Goal: Task Accomplishment & Management: Manage account settings

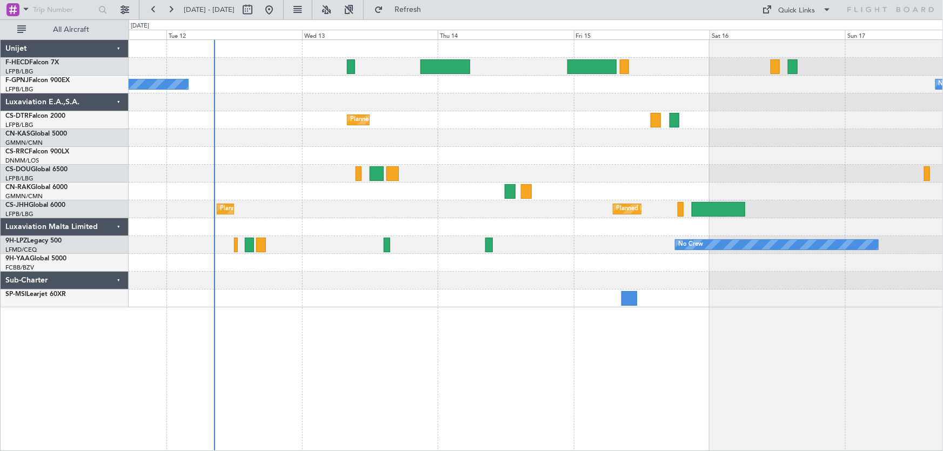
click at [233, 121] on div "No Crew No Crew Planned Maint Sofia No Crew Planned Maint [GEOGRAPHIC_DATA] ([G…" at bounding box center [536, 174] width 815 height 268
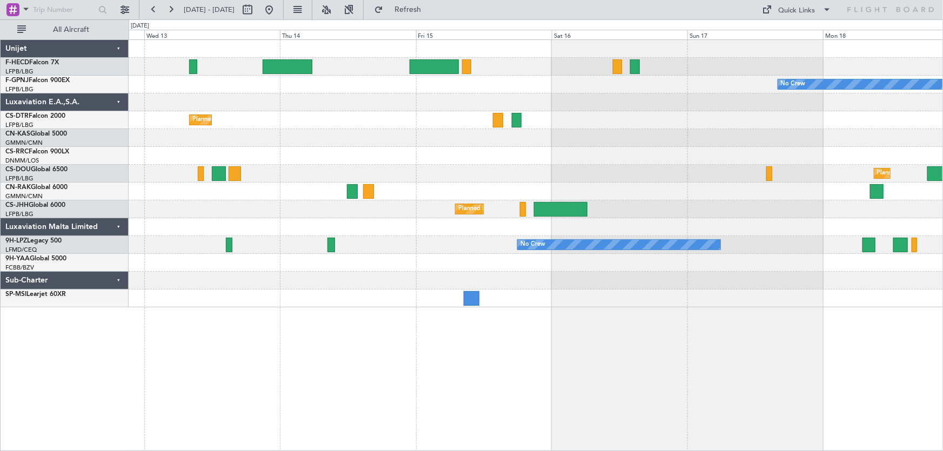
click at [257, 148] on div "Planned Maint Paris (Le Bourget) No Crew No Crew Planned Maint Sofia No Crew Pl…" at bounding box center [536, 174] width 815 height 268
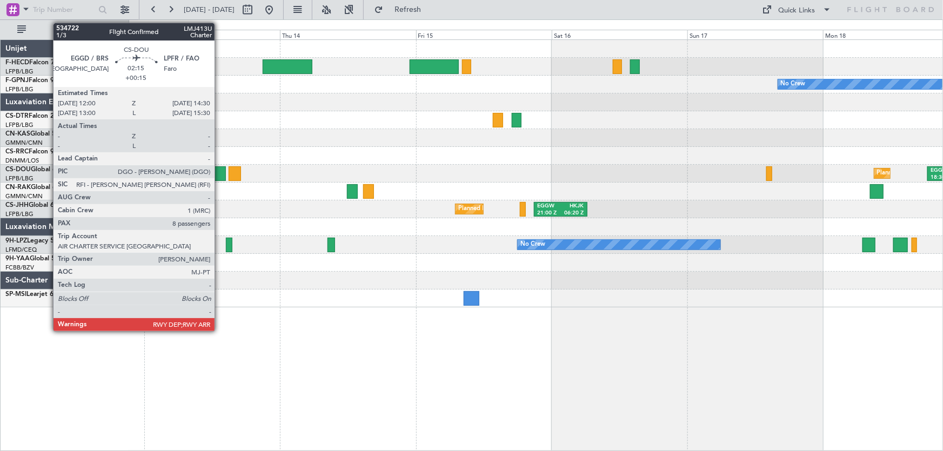
click at [219, 174] on div at bounding box center [219, 173] width 15 height 15
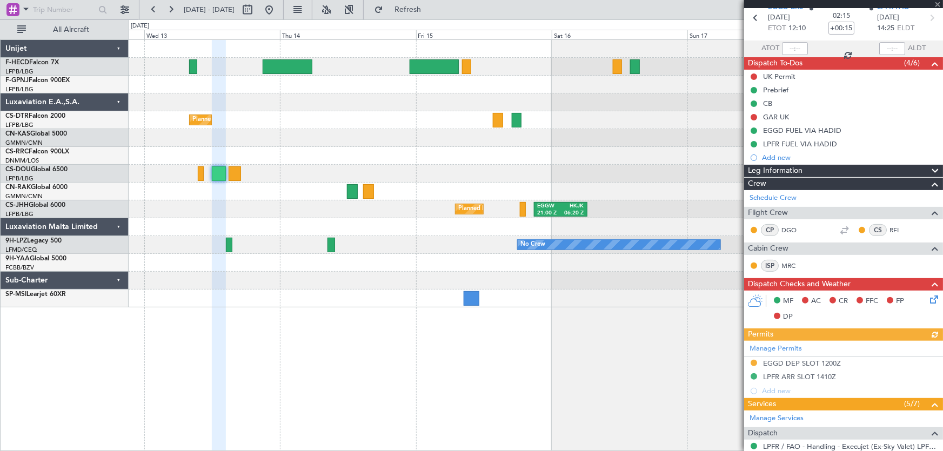
scroll to position [49, 0]
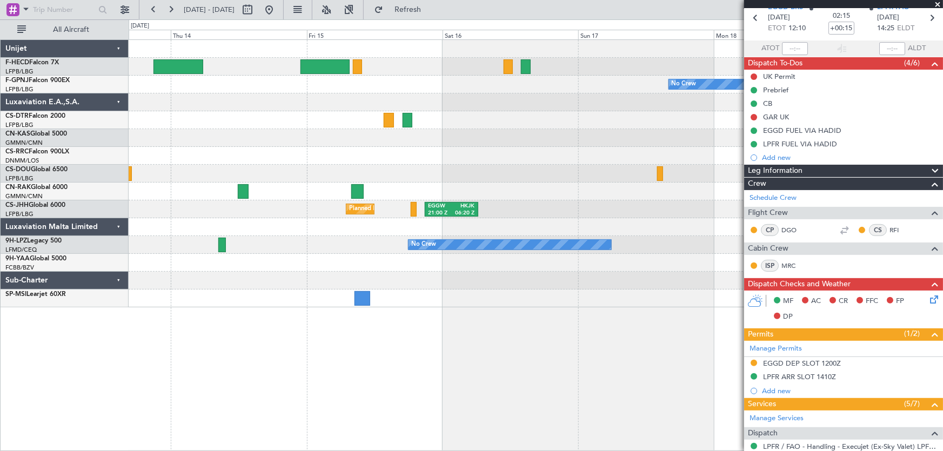
click at [262, 159] on div "Planned Maint Paris (Le Bourget) No Crew No Crew Planned Maint Sofia Planned Ma…" at bounding box center [536, 174] width 815 height 268
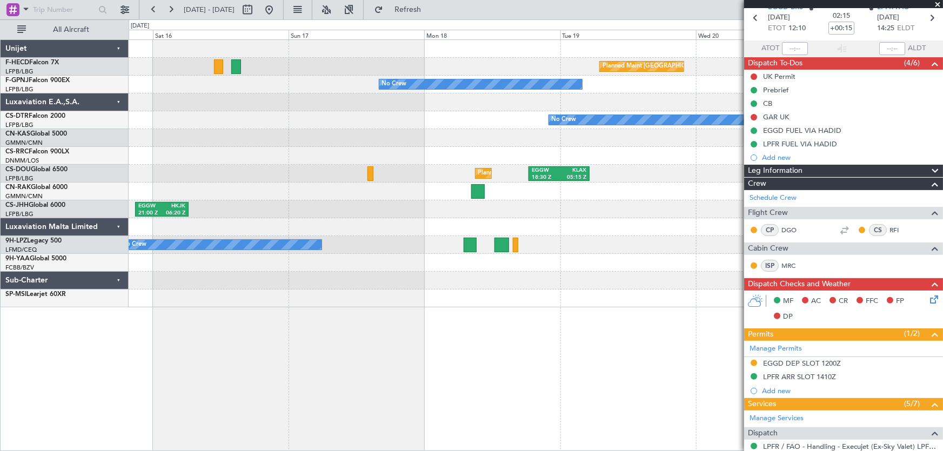
click at [362, 144] on div "Planned Maint Paris (Le Bourget) No Crew No Crew Planned Maint London (Luton) E…" at bounding box center [536, 174] width 815 height 268
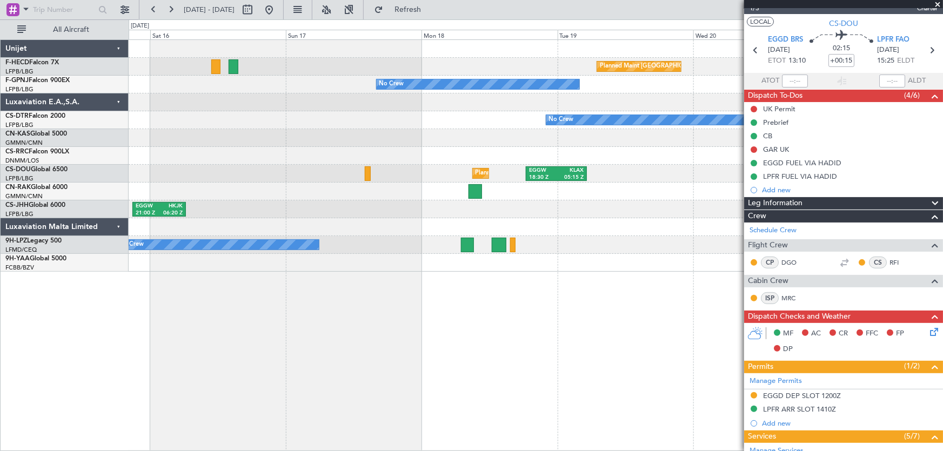
scroll to position [0, 0]
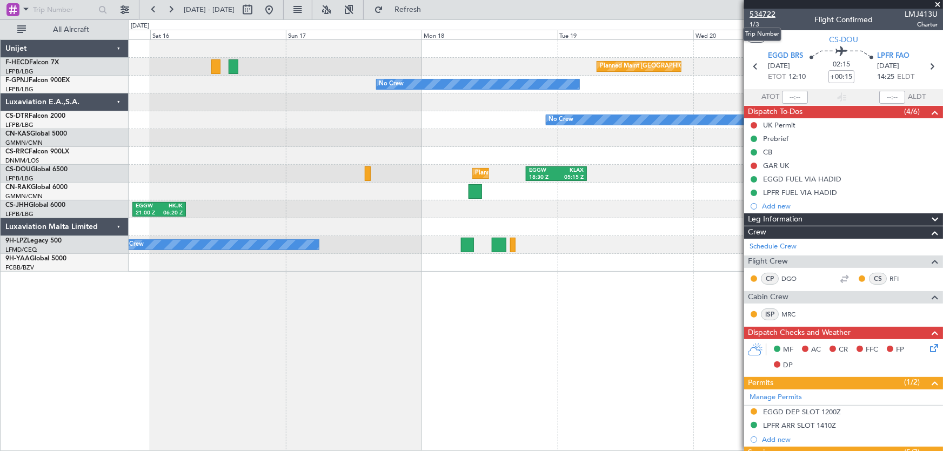
click at [769, 12] on span "534722" at bounding box center [763, 14] width 26 height 11
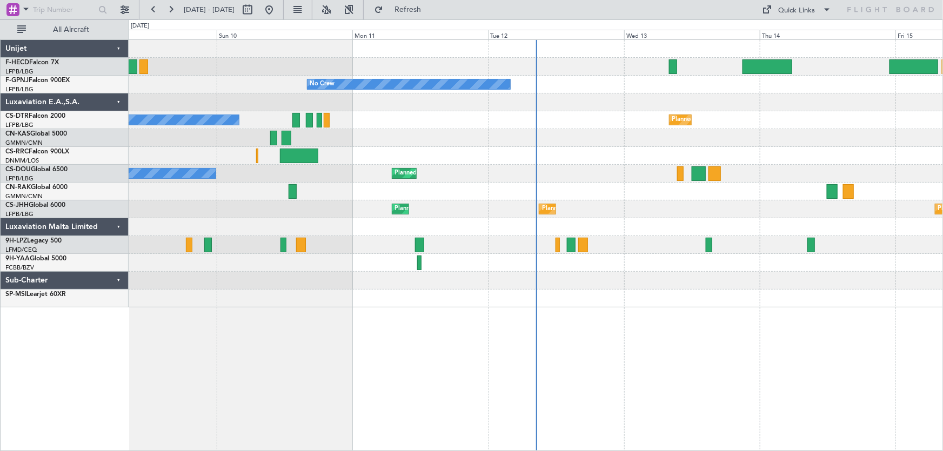
click at [362, 167] on div "No Crew No Crew No Crew No Crew Planned Maint Sofia Planned Maint Larnaca (Larn…" at bounding box center [536, 174] width 815 height 268
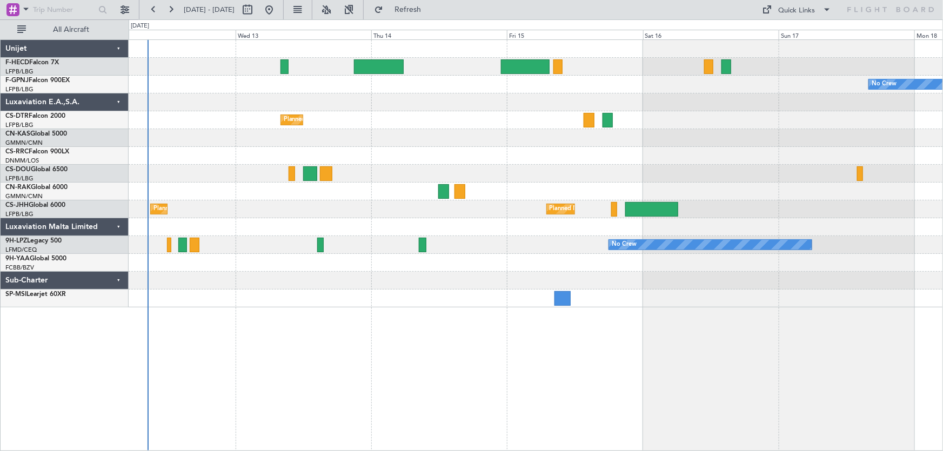
click at [410, 171] on div "Planned Maint Paris (Le Bourget) No Crew No Crew Planned Maint Sofia No Crew Pl…" at bounding box center [536, 174] width 815 height 268
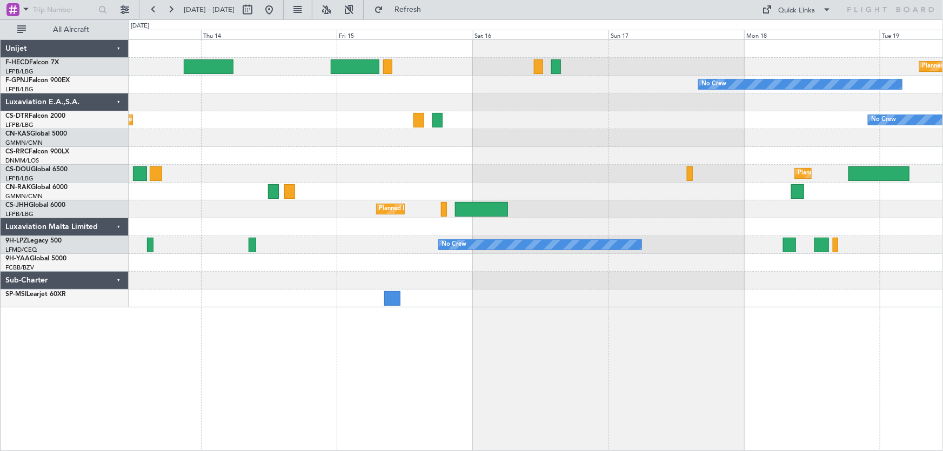
click at [424, 198] on div "Planned Maint Paris (Le Bourget) No Crew No Crew Planned Maint Sofia No Crew Pl…" at bounding box center [536, 174] width 815 height 268
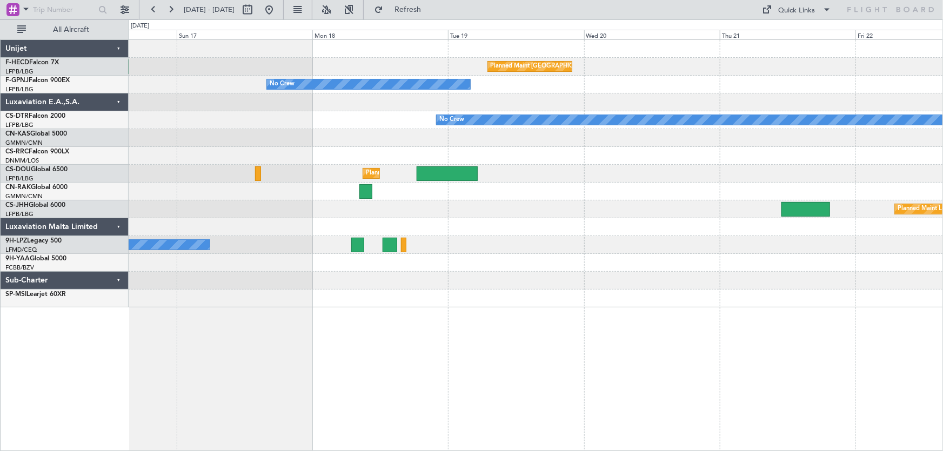
click at [442, 198] on div at bounding box center [536, 192] width 815 height 18
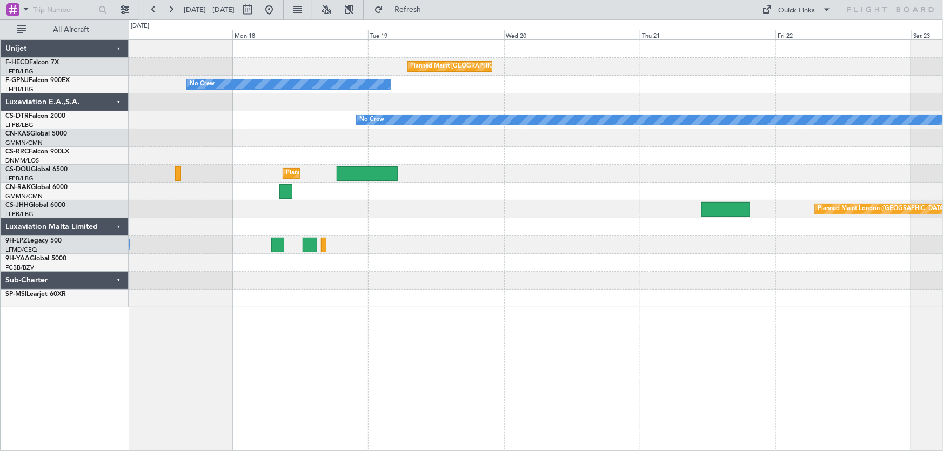
click at [530, 219] on div "Planned Maint Paris (Le Bourget) No Crew No Crew No Crew Planned Maint London (…" at bounding box center [536, 174] width 815 height 268
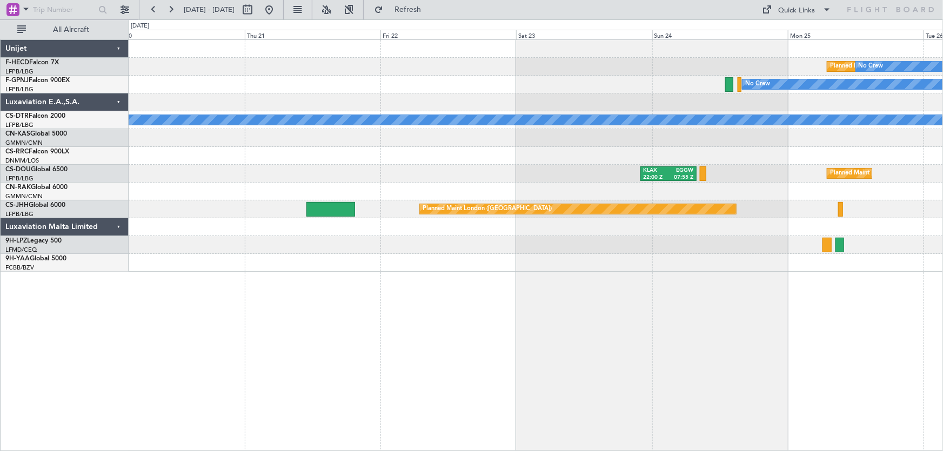
click at [397, 112] on div "Planned Maint Paris (Le Bourget) No Crew Planned Maint Paris (Le Bourget) No Cr…" at bounding box center [536, 156] width 815 height 232
click at [278, 11] on button at bounding box center [269, 9] width 17 height 17
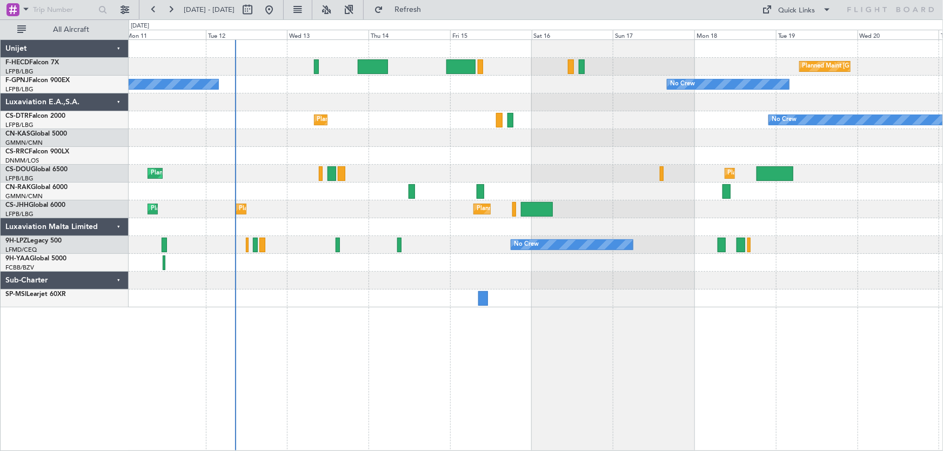
click at [274, 81] on div "Planned Maint [GEOGRAPHIC_DATA] ([GEOGRAPHIC_DATA]) No Crew No Crew No Crew Pla…" at bounding box center [536, 174] width 815 height 268
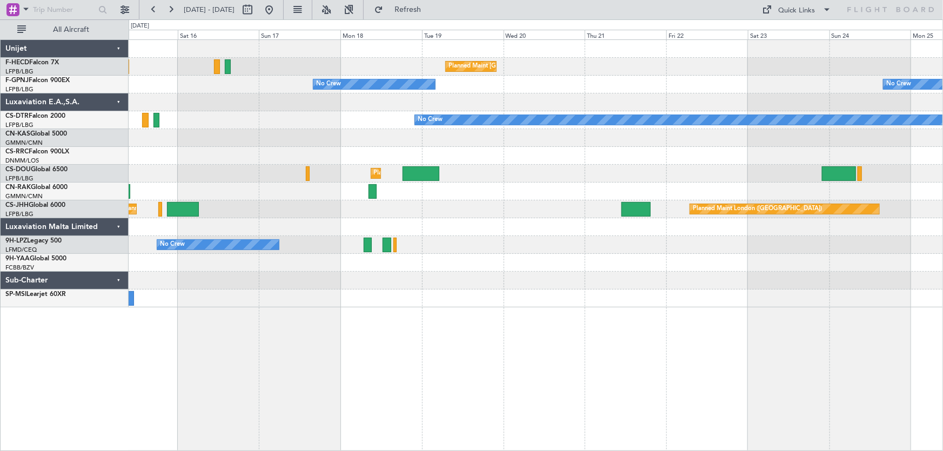
click at [201, 102] on div "Planned Maint Paris (Le Bourget) No Crew No Crew No Crew Planned Maint Sofia Pl…" at bounding box center [536, 174] width 815 height 268
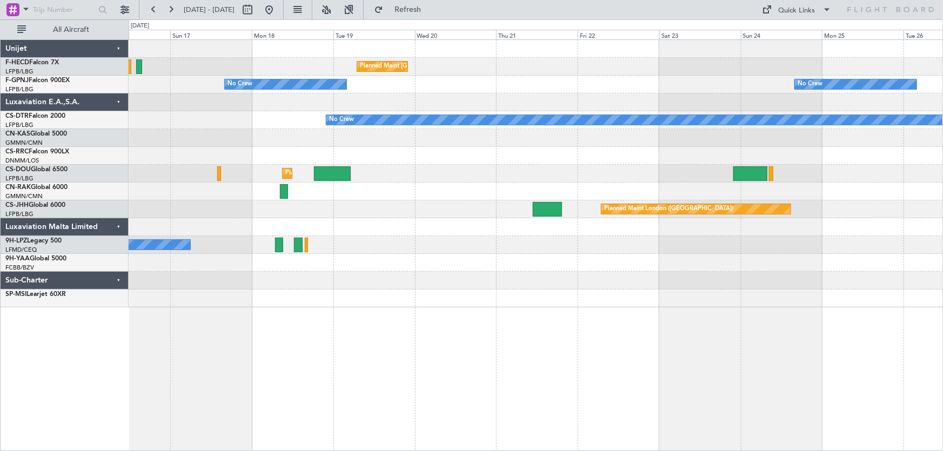
click at [223, 110] on div at bounding box center [536, 103] width 815 height 18
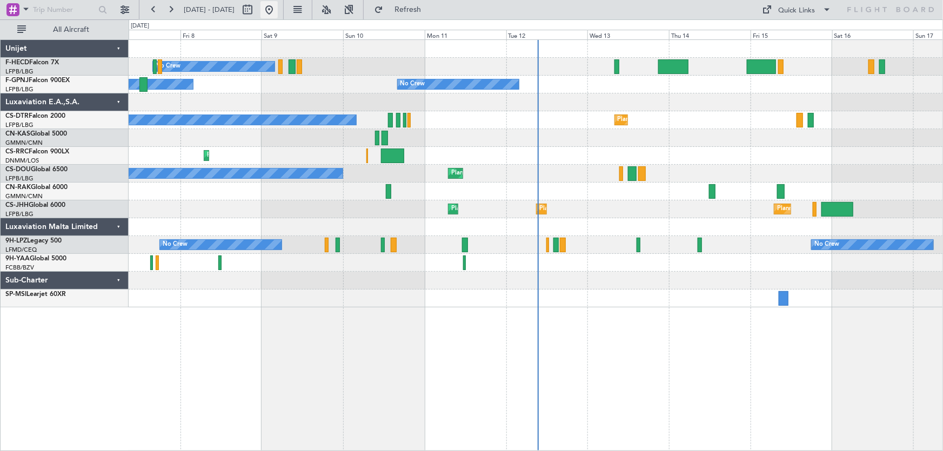
click at [278, 12] on button at bounding box center [269, 9] width 17 height 17
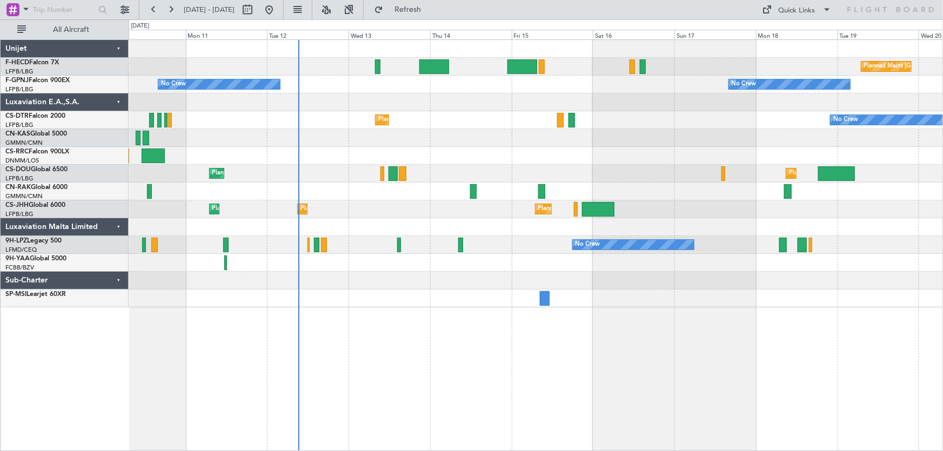
click at [385, 159] on div "Planned Maint Paris (Le Bourget) No Crew No Crew No Crew No Crew Planned Maint …" at bounding box center [536, 174] width 815 height 268
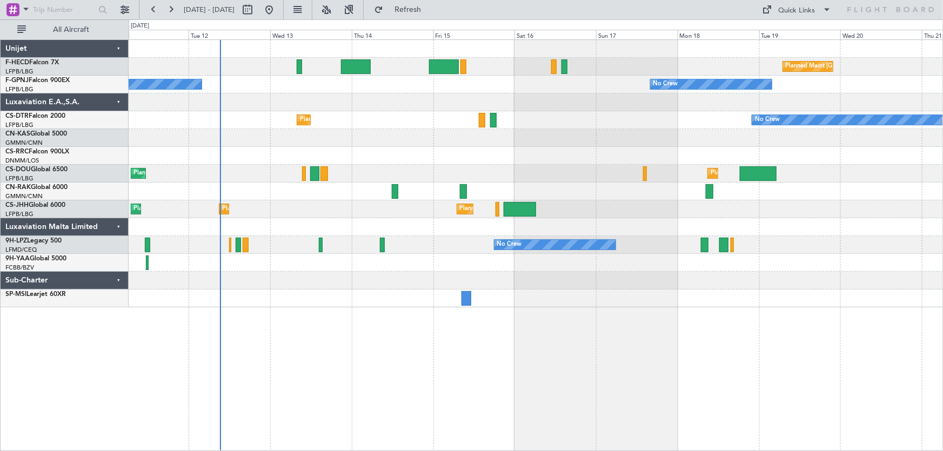
click at [504, 166] on div "Planned Maint Paris (Le Bourget) No Crew No Crew No Crew Planned Maint Sofia No…" at bounding box center [536, 174] width 815 height 268
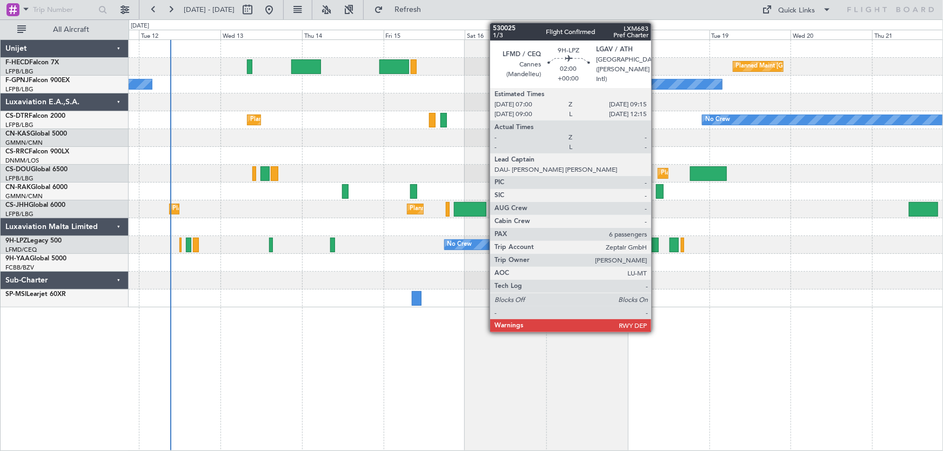
click at [656, 248] on div at bounding box center [655, 245] width 8 height 15
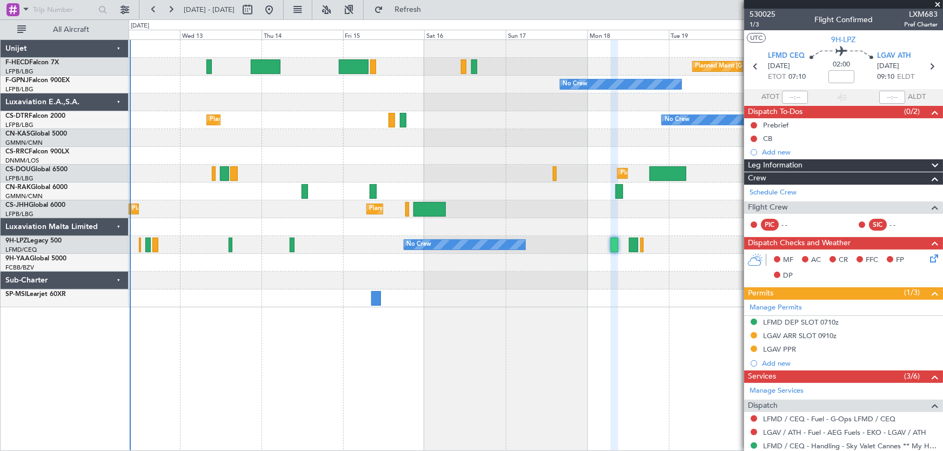
click at [483, 171] on div "Planned Maint London (Luton) Planned Maint Paris (Le Bourget) No Crew" at bounding box center [536, 174] width 815 height 18
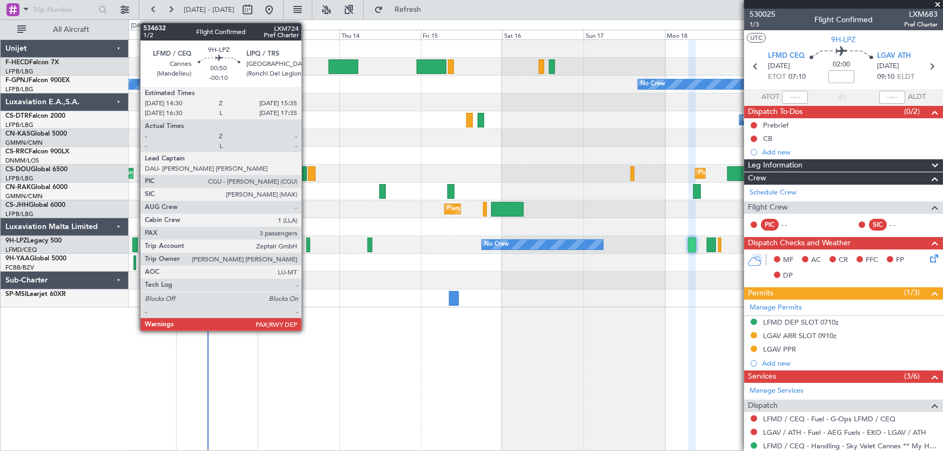
click at [306, 244] on div at bounding box center [308, 245] width 4 height 15
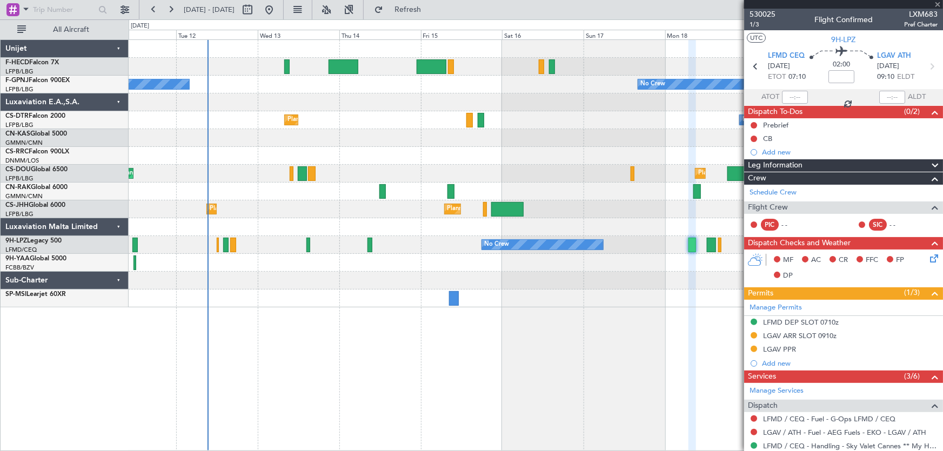
type input "-00:10"
type input "3"
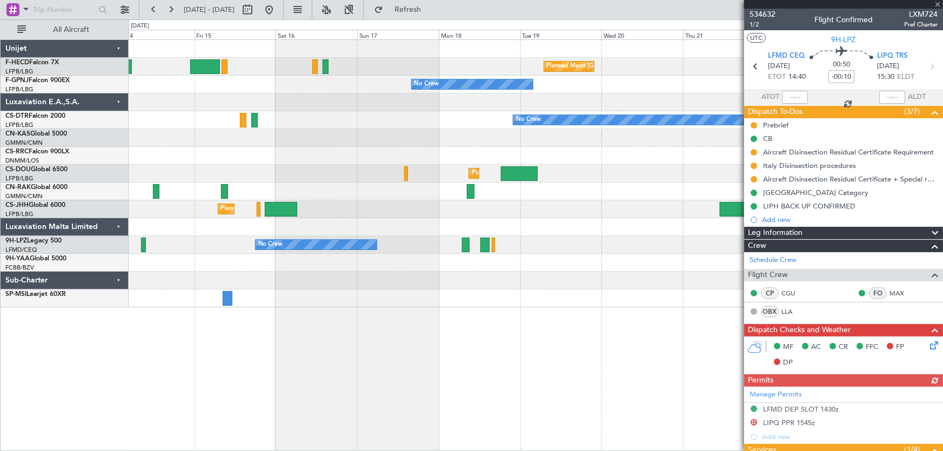
click at [416, 286] on div "Planned Maint Paris (Le Bourget) Planned Maint Paris (Le Bourget) No Crew No Cr…" at bounding box center [536, 174] width 815 height 268
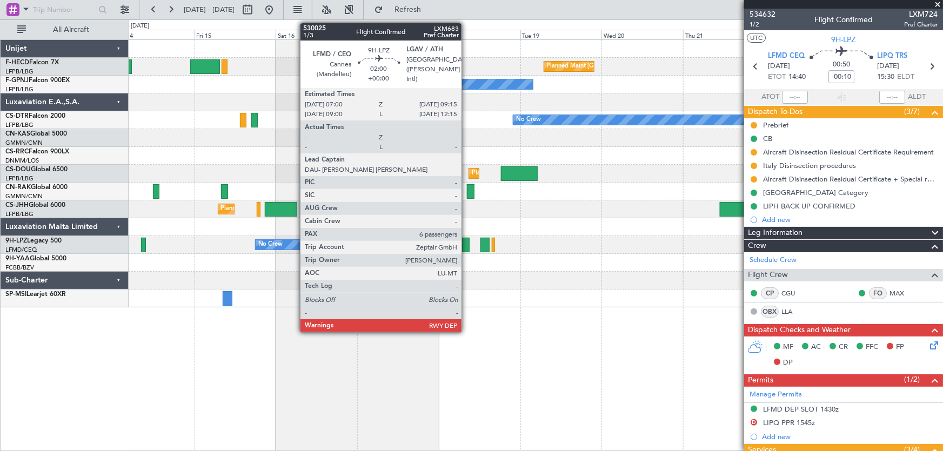
click at [466, 248] on div at bounding box center [466, 245] width 8 height 15
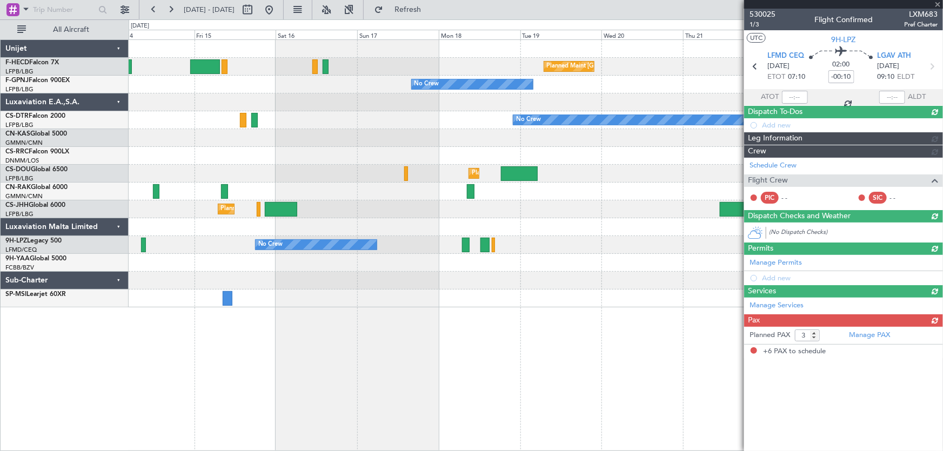
type input "6"
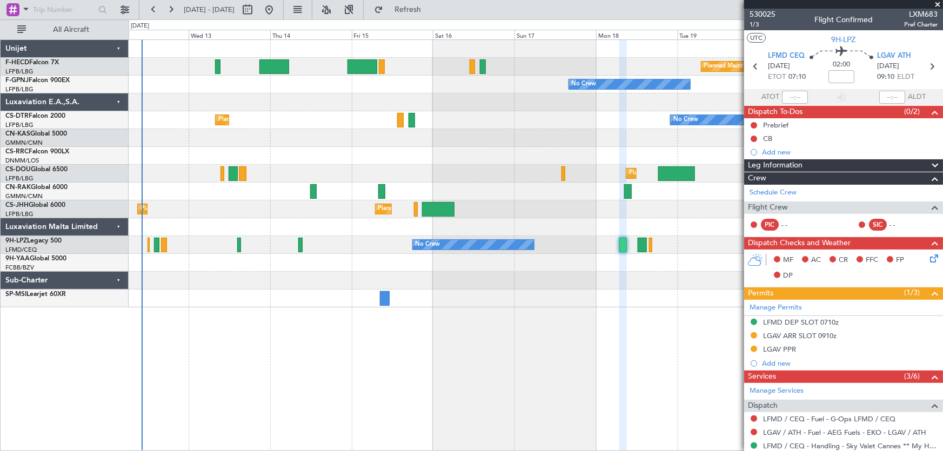
click at [412, 99] on div "Planned Maint Paris (Le Bourget) No Crew No Crew No Crew No Crew Planned Maint …" at bounding box center [536, 174] width 815 height 268
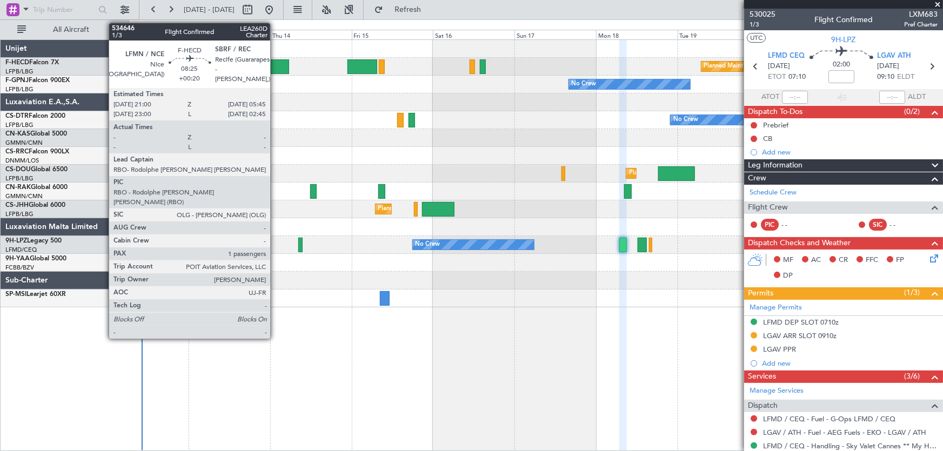
click at [275, 63] on div at bounding box center [274, 66] width 30 height 15
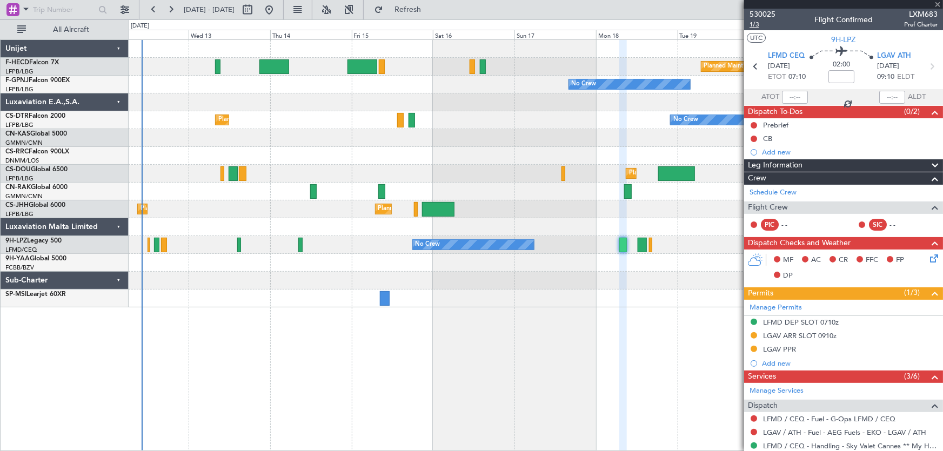
type input "+00:20"
type input "1"
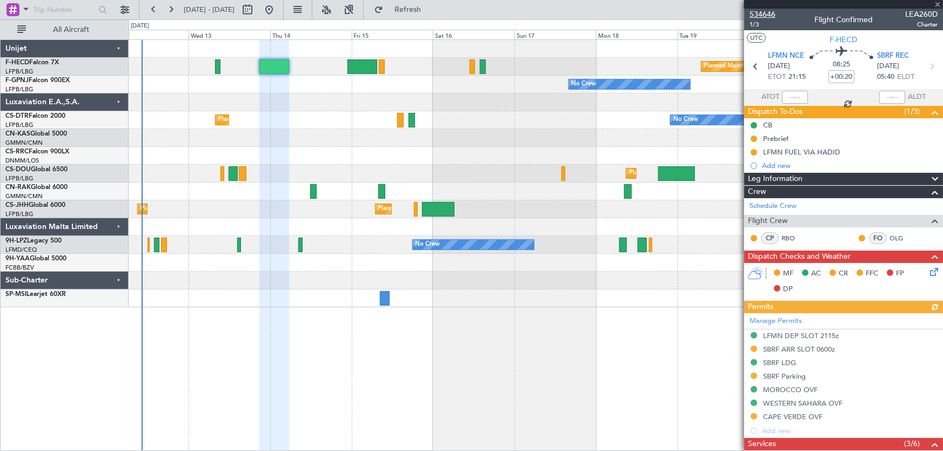
click at [761, 16] on span "534646" at bounding box center [763, 14] width 26 height 11
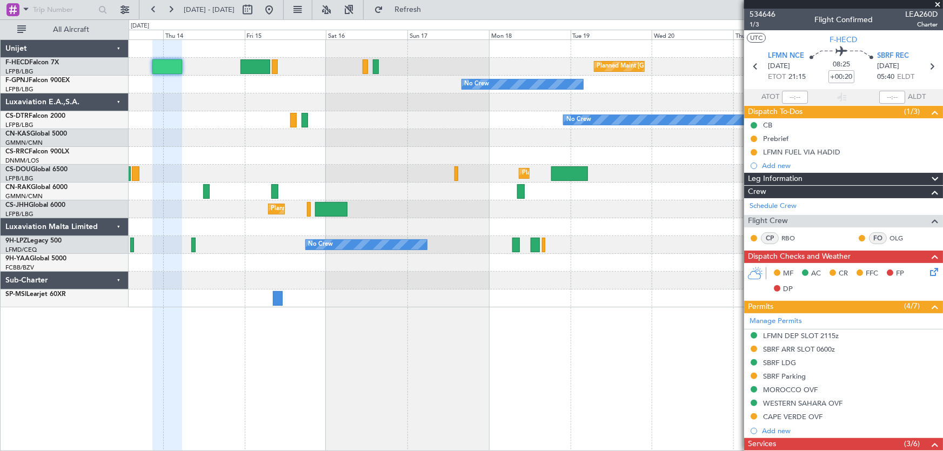
click at [353, 162] on div "Planned Maint Paris (Le Bourget) Planned Maint Paris (Le Bourget) No Crew No Cr…" at bounding box center [536, 174] width 815 height 268
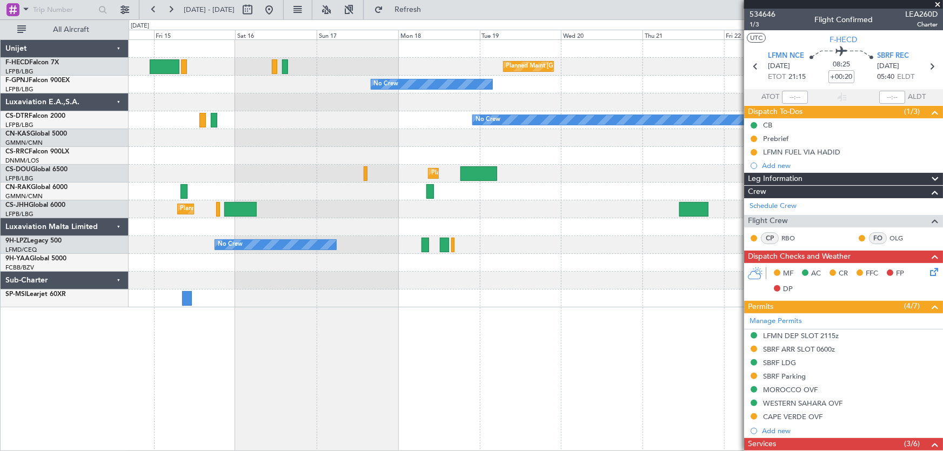
click at [368, 177] on div "Planned Maint Paris (Le Bourget) Planned Maint Paris (Le Bourget) No Crew No Cr…" at bounding box center [536, 174] width 815 height 268
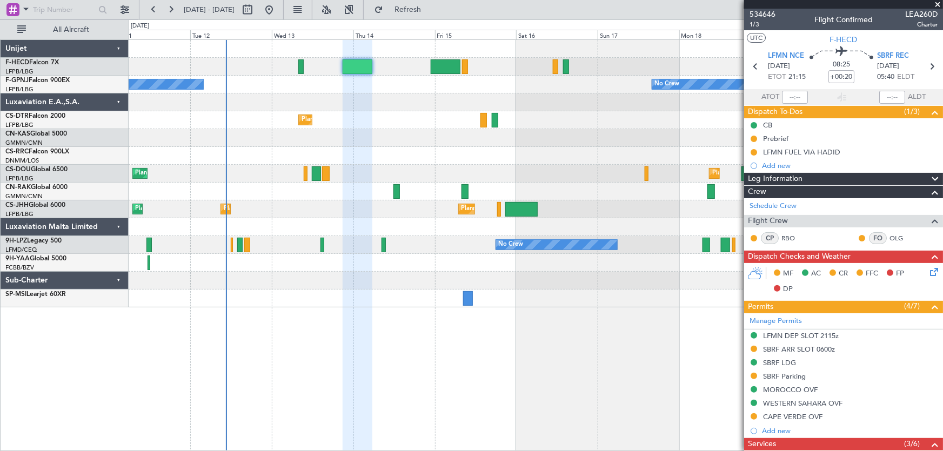
click at [442, 187] on div at bounding box center [536, 192] width 815 height 18
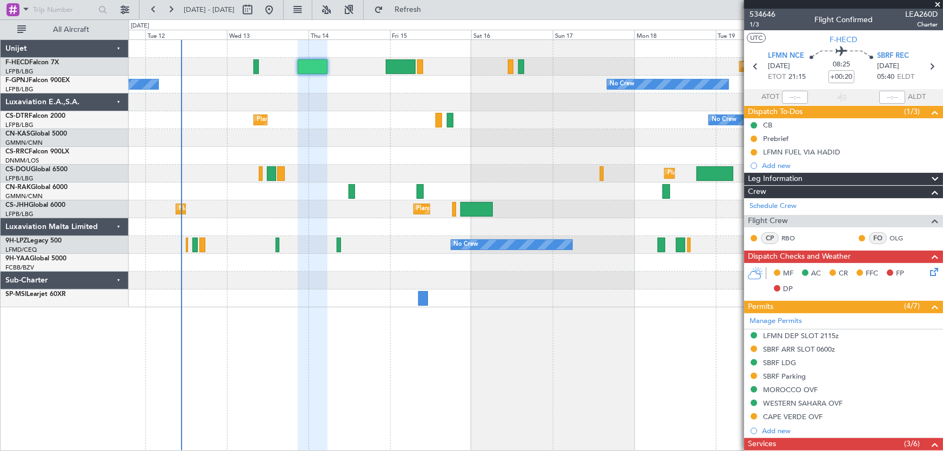
click at [484, 131] on div "Planned Maint Paris (Le Bourget) No Crew No Crew No Crew Planned Maint Sofia No…" at bounding box center [536, 174] width 815 height 268
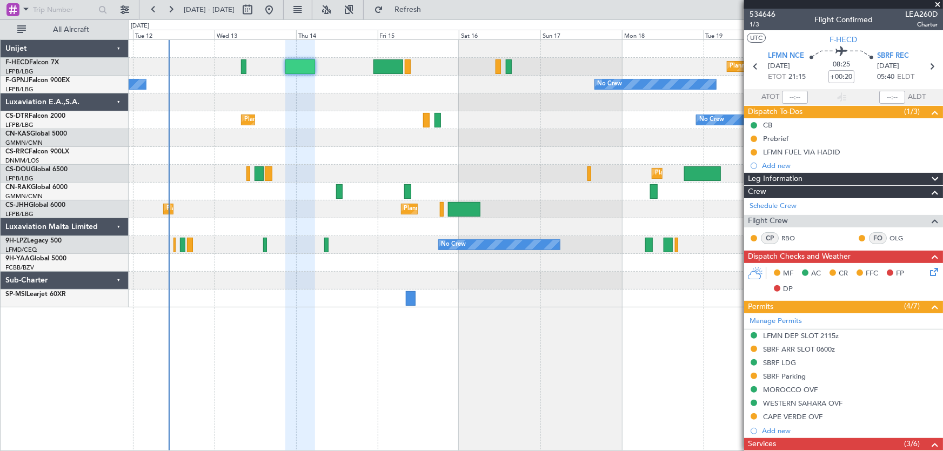
click at [504, 115] on div "Planned Maint Paris (Le Bourget) No Crew No Crew No Crew Planned Maint Sofia No…" at bounding box center [536, 174] width 815 height 268
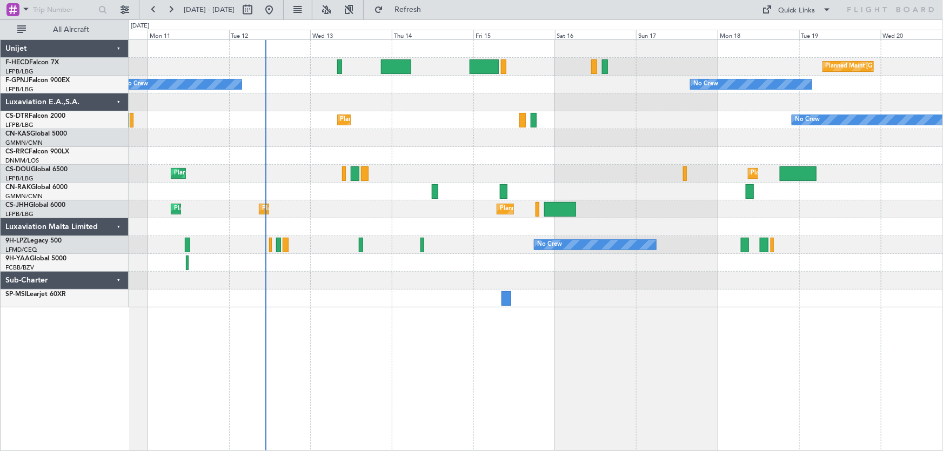
click at [477, 133] on div "Planned Maint [GEOGRAPHIC_DATA] ([GEOGRAPHIC_DATA]) No Crew No Crew No Crew Pla…" at bounding box center [536, 174] width 815 height 268
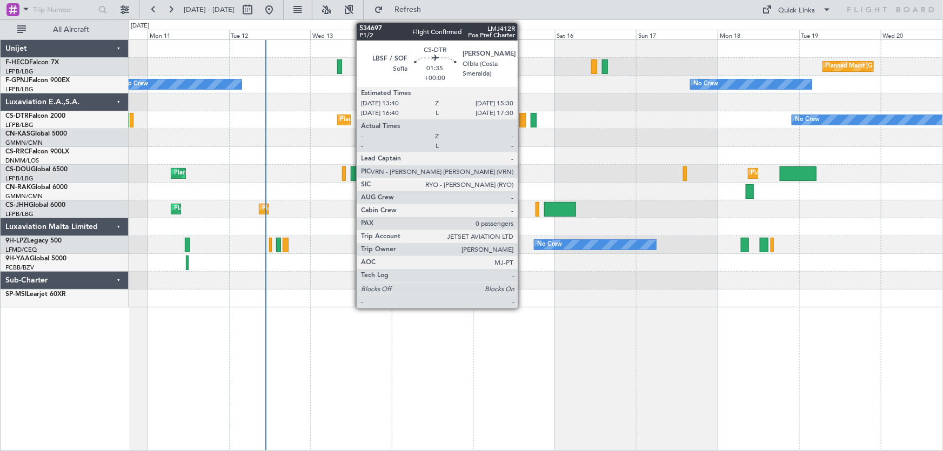
click at [523, 116] on div at bounding box center [522, 120] width 6 height 15
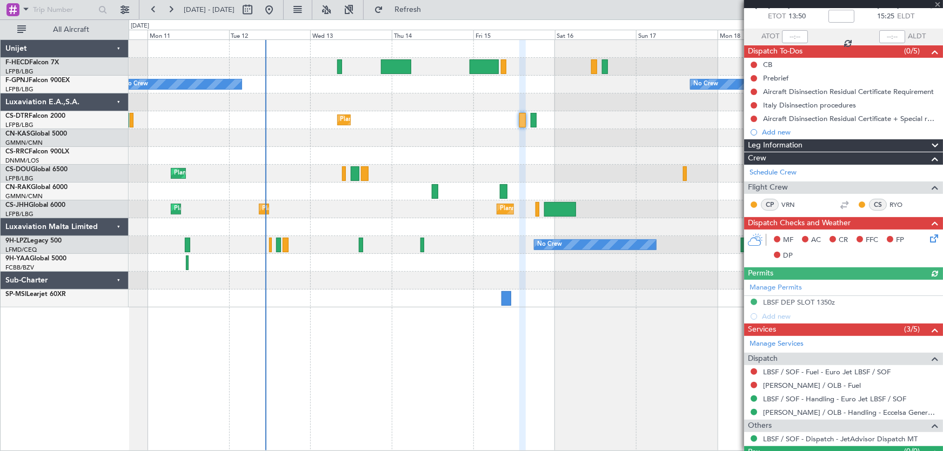
scroll to position [84, 0]
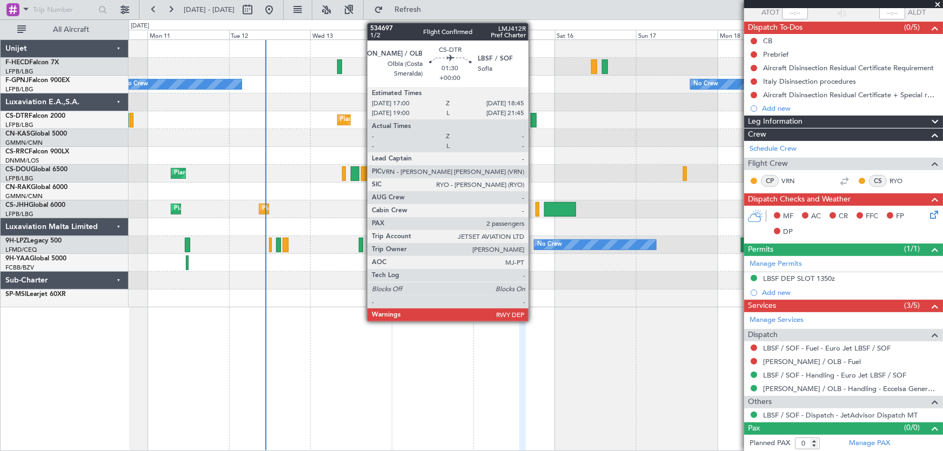
click at [533, 124] on div at bounding box center [534, 120] width 6 height 15
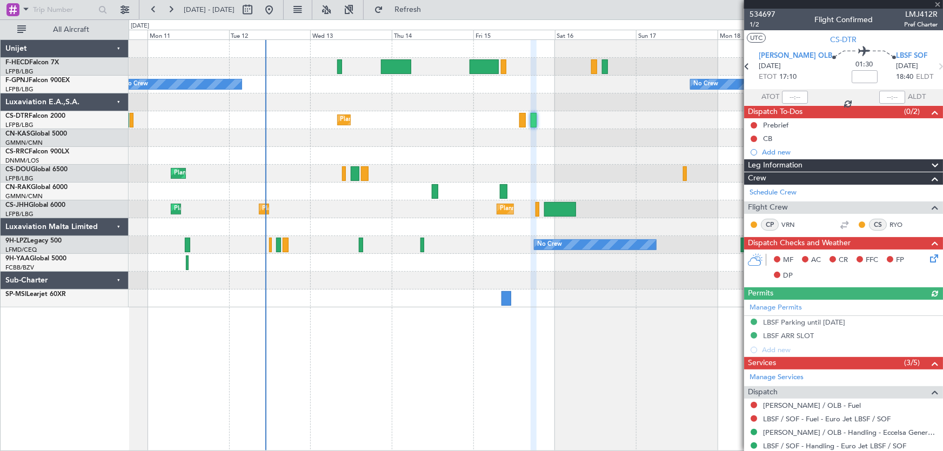
scroll to position [49, 0]
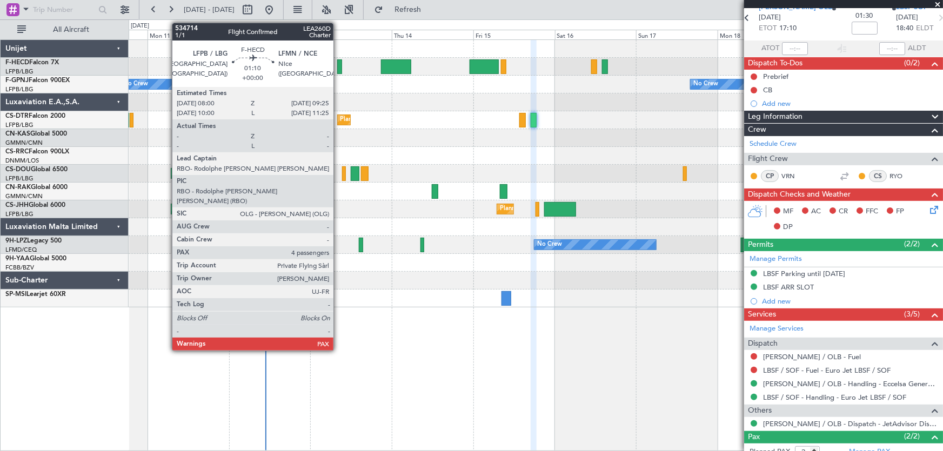
click at [338, 71] on div at bounding box center [339, 66] width 5 height 15
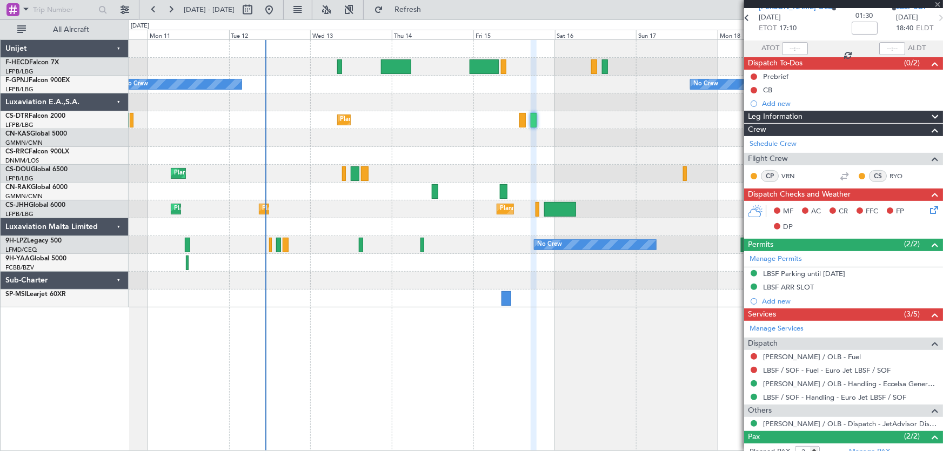
type input "4"
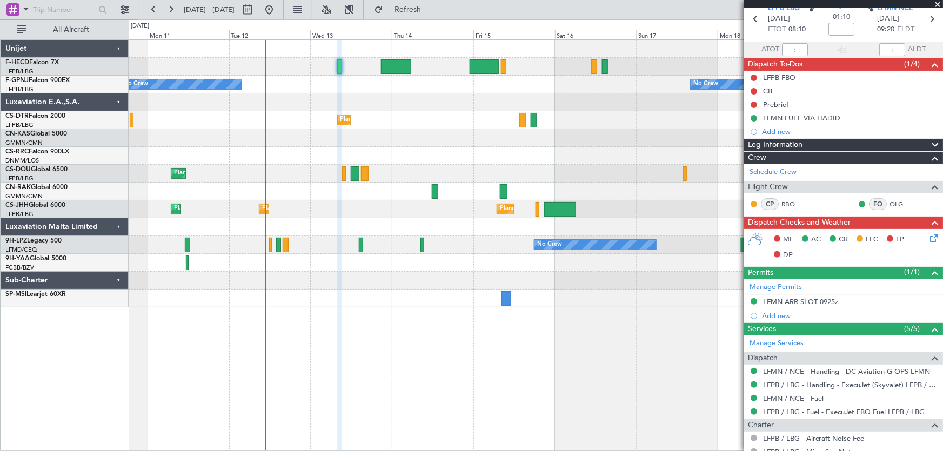
scroll to position [0, 0]
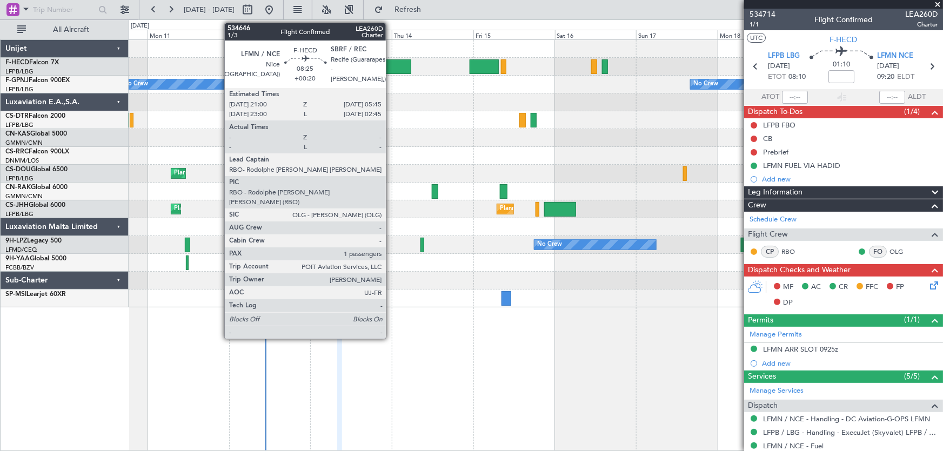
click at [391, 67] on div at bounding box center [396, 66] width 30 height 15
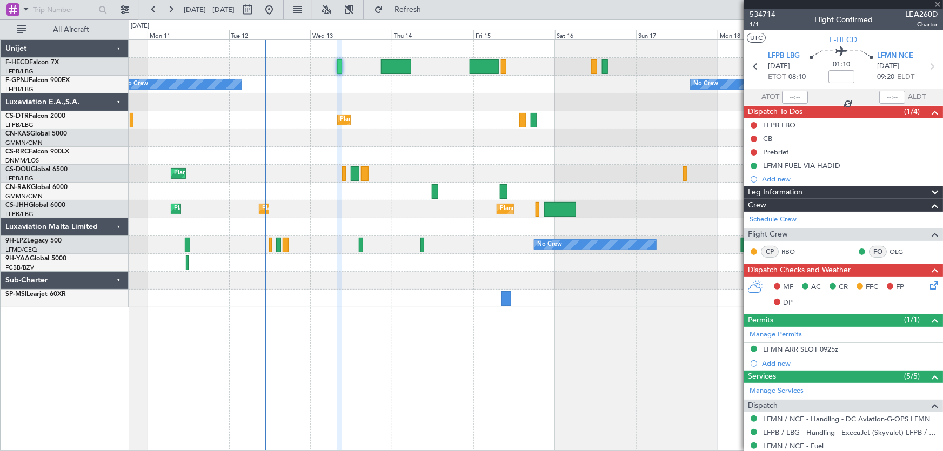
type input "+00:20"
type input "1"
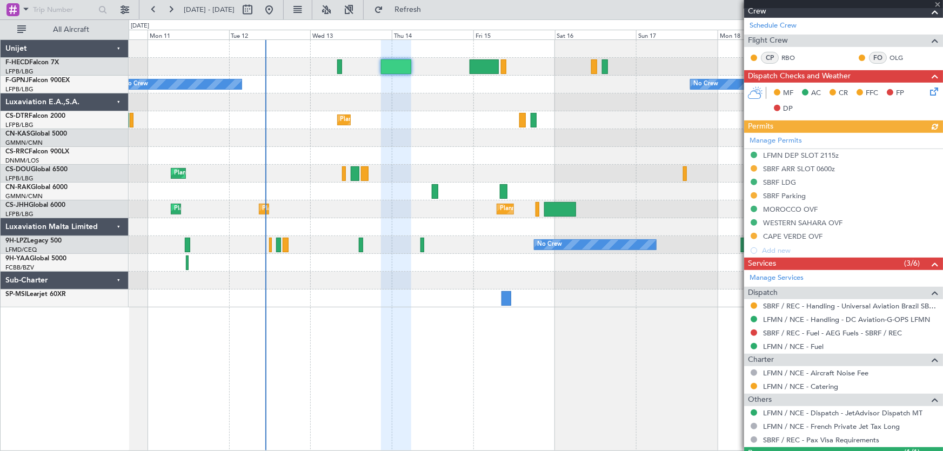
scroll to position [183, 0]
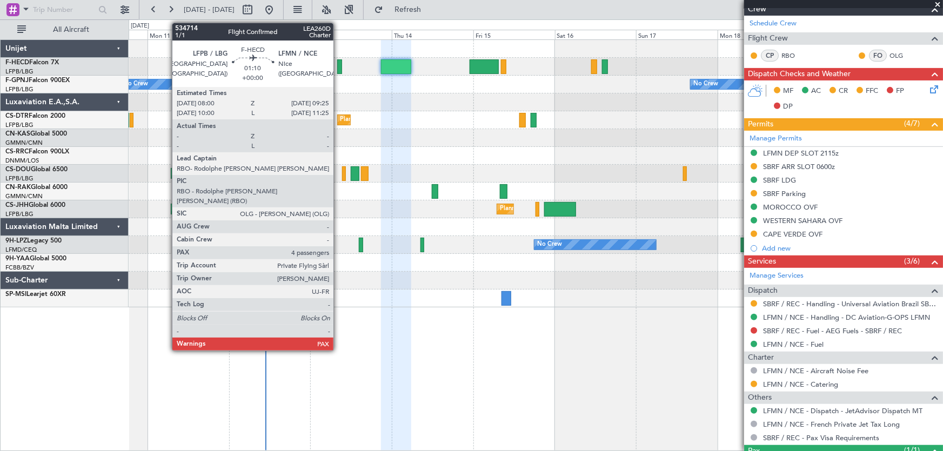
click at [338, 65] on div at bounding box center [339, 66] width 5 height 15
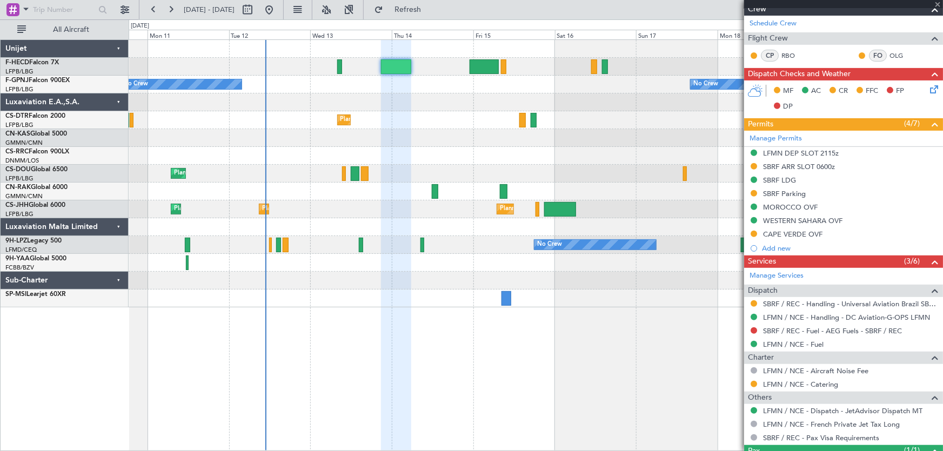
type input "4"
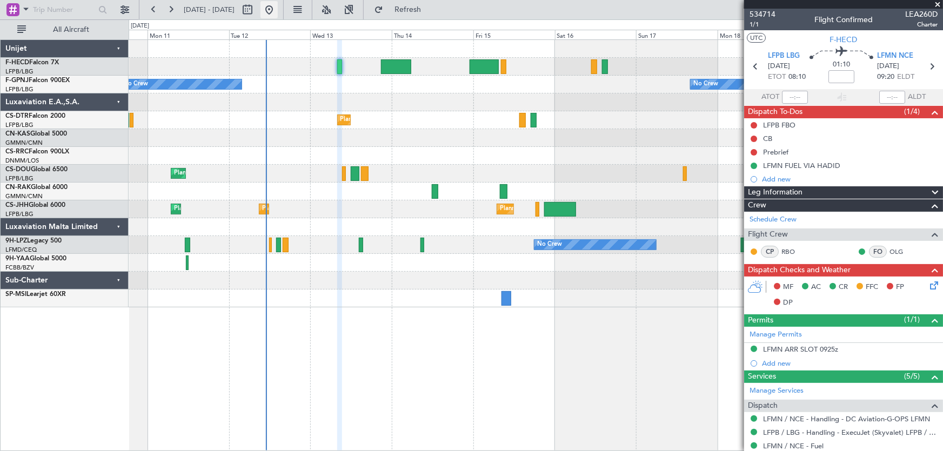
click at [278, 11] on button at bounding box center [269, 9] width 17 height 17
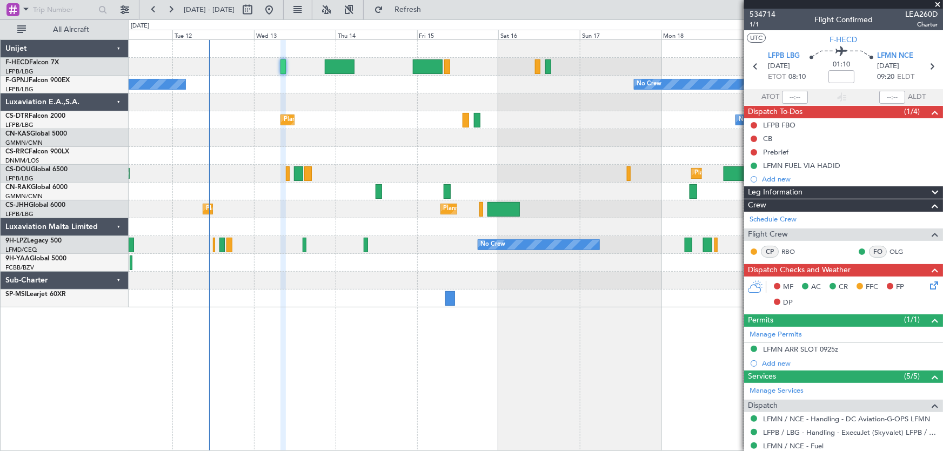
click at [211, 186] on div "Planned Maint [GEOGRAPHIC_DATA] ([GEOGRAPHIC_DATA]) No Crew No Crew No Crew Pla…" at bounding box center [536, 174] width 815 height 268
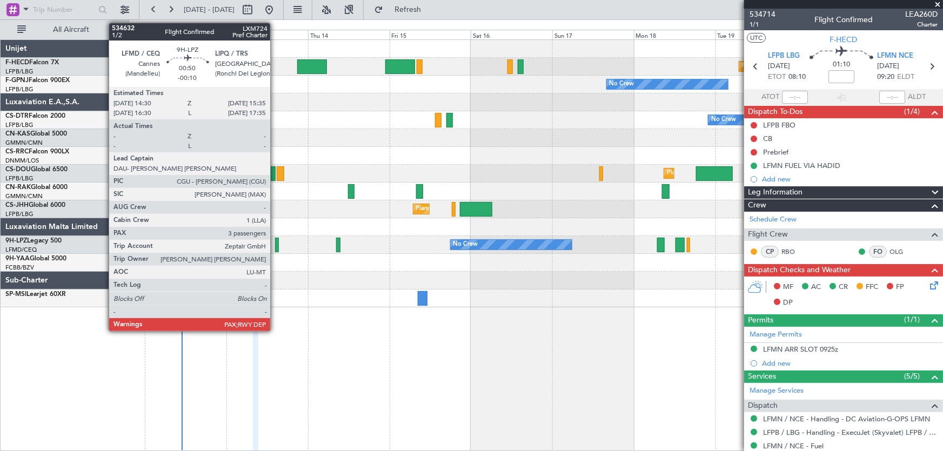
click at [275, 246] on div at bounding box center [277, 245] width 4 height 15
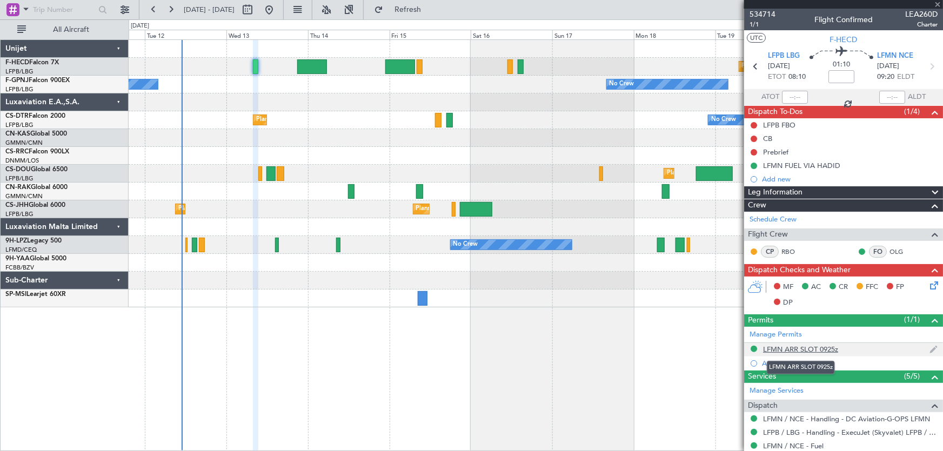
type input "-00:10"
type input "3"
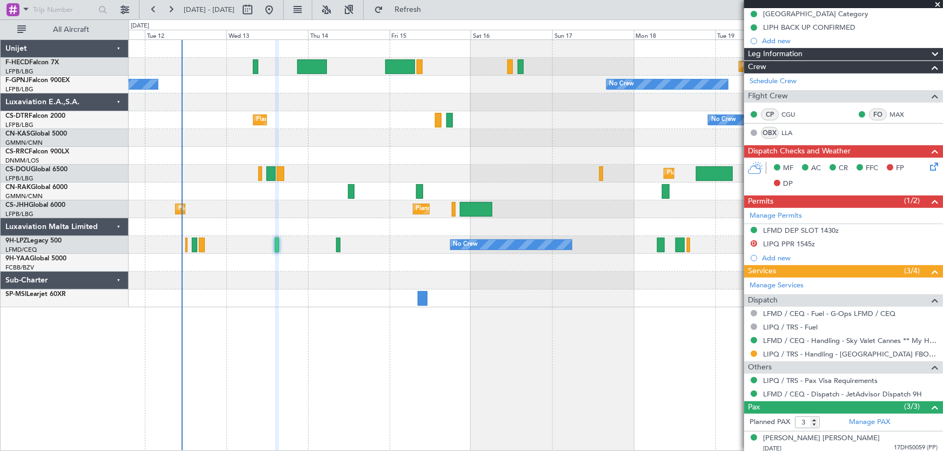
scroll to position [231, 0]
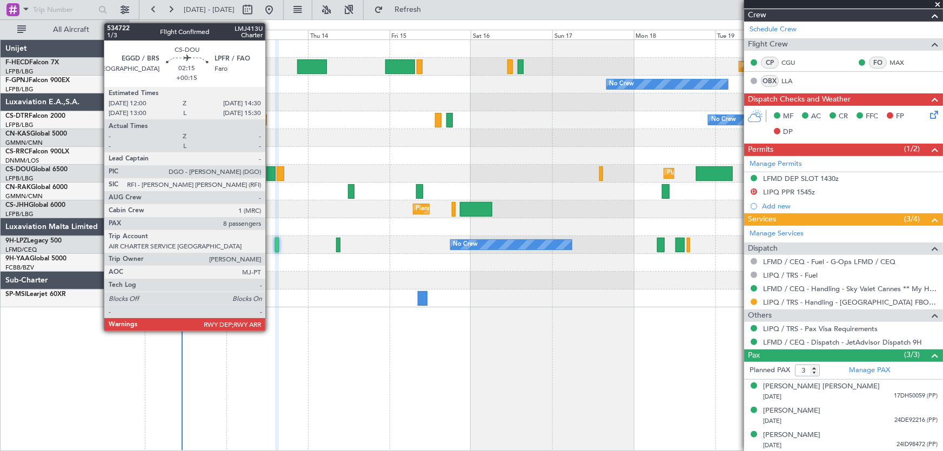
click at [270, 172] on div at bounding box center [270, 173] width 9 height 15
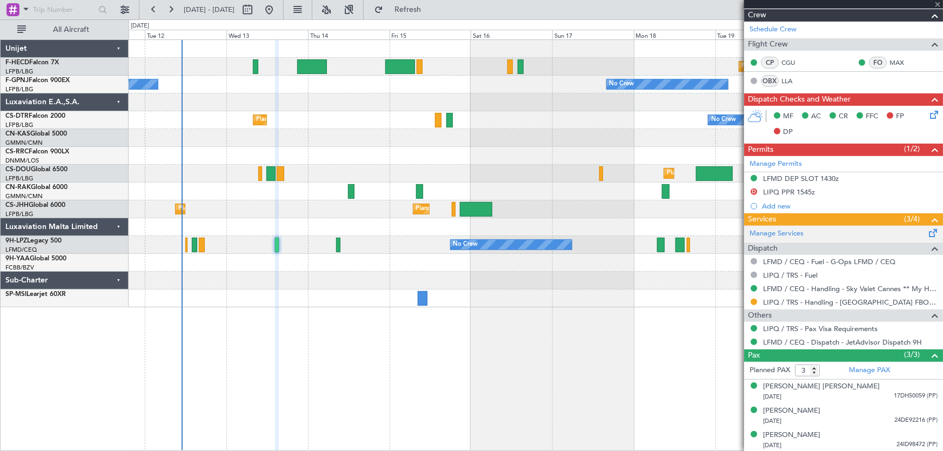
type input "+00:15"
type input "8"
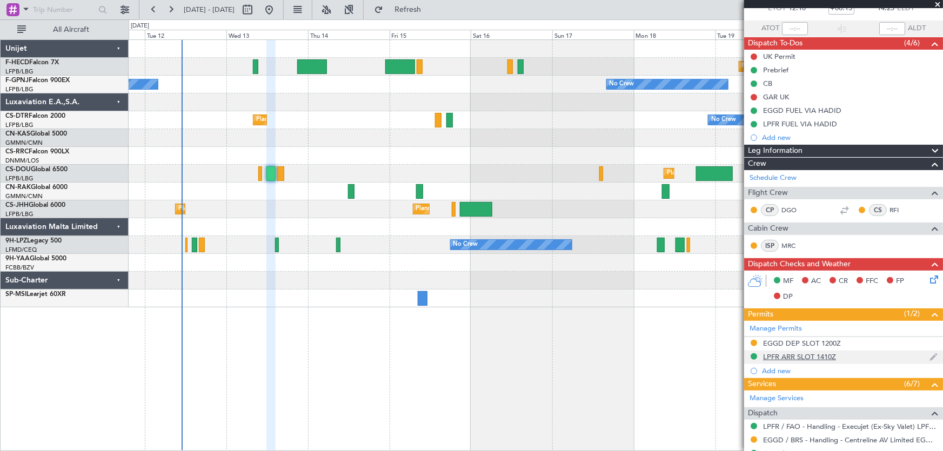
scroll to position [49, 0]
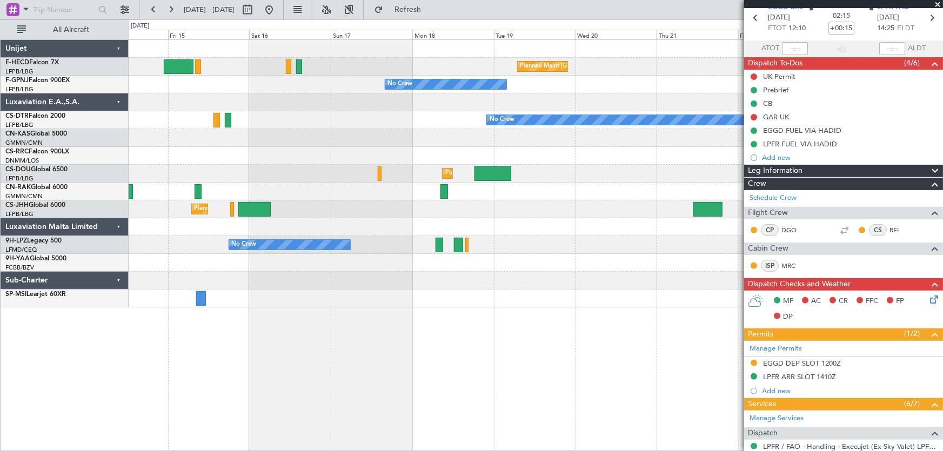
click at [289, 121] on div "Planned Maint [GEOGRAPHIC_DATA] ([GEOGRAPHIC_DATA]) Planned Maint [GEOGRAPHIC_D…" at bounding box center [536, 174] width 815 height 268
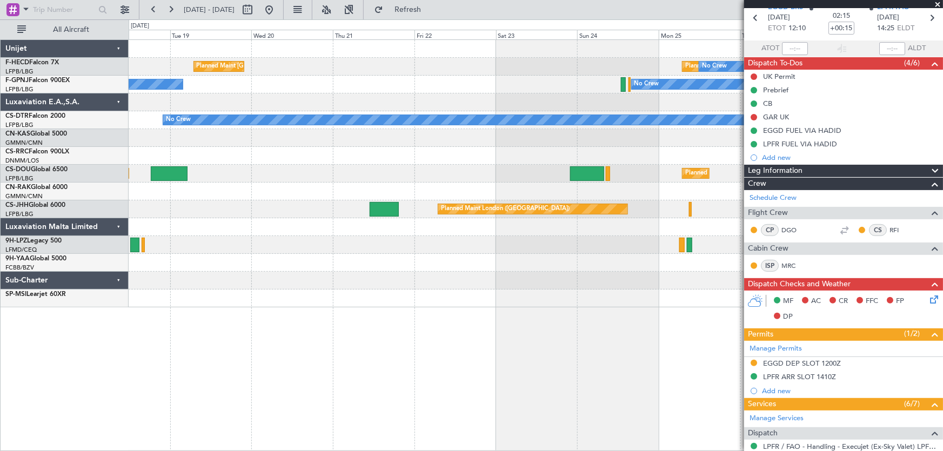
click at [288, 215] on div "Planned Maint [GEOGRAPHIC_DATA] ([GEOGRAPHIC_DATA]) Planned Maint [GEOGRAPHIC_D…" at bounding box center [536, 174] width 815 height 268
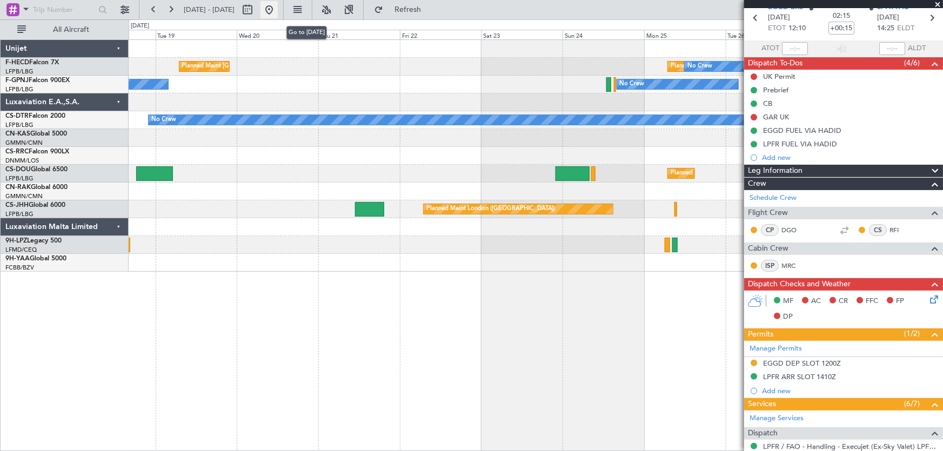
click at [278, 15] on button at bounding box center [269, 9] width 17 height 17
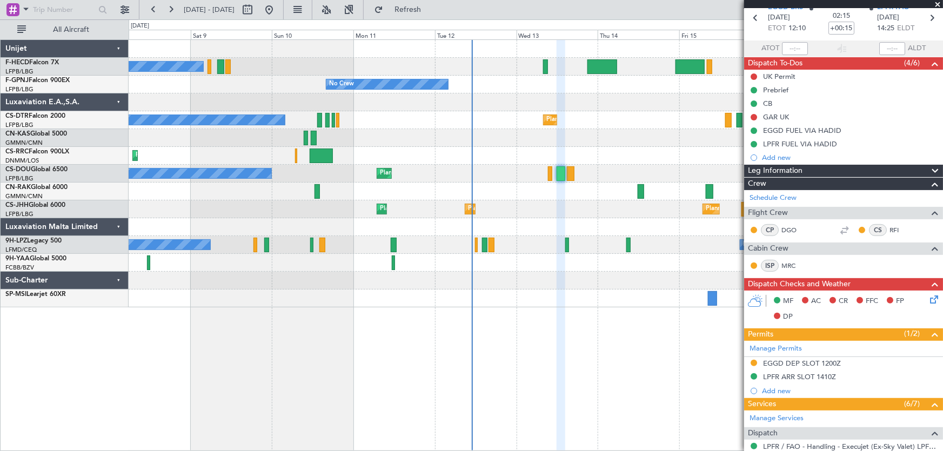
click at [324, 163] on div "No Crew Planned Maint [GEOGRAPHIC_DATA] ([GEOGRAPHIC_DATA]) No Crew No Crew No …" at bounding box center [536, 174] width 815 height 268
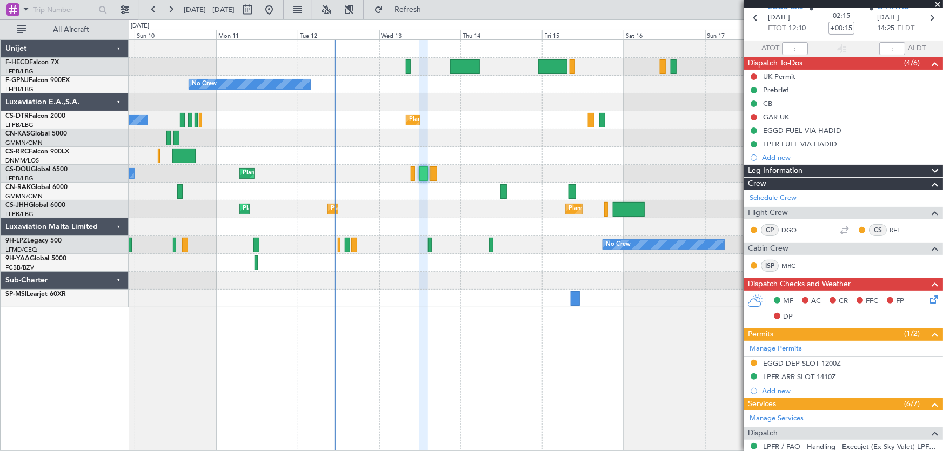
click at [393, 149] on div "Planned Maint [GEOGRAPHIC_DATA] ([GEOGRAPHIC_DATA]) No Crew No Crew No Crew No …" at bounding box center [536, 174] width 815 height 268
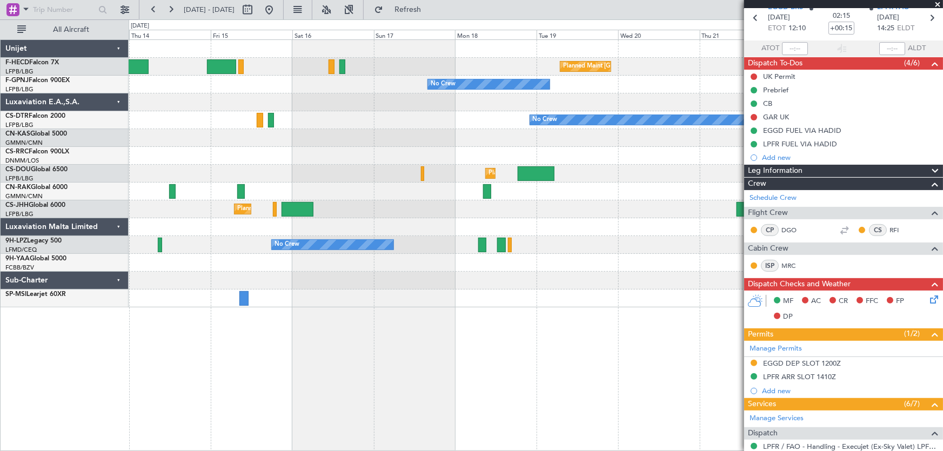
click at [375, 150] on div "Planned Maint [GEOGRAPHIC_DATA] ([GEOGRAPHIC_DATA]) Planned Maint [GEOGRAPHIC_D…" at bounding box center [536, 174] width 815 height 268
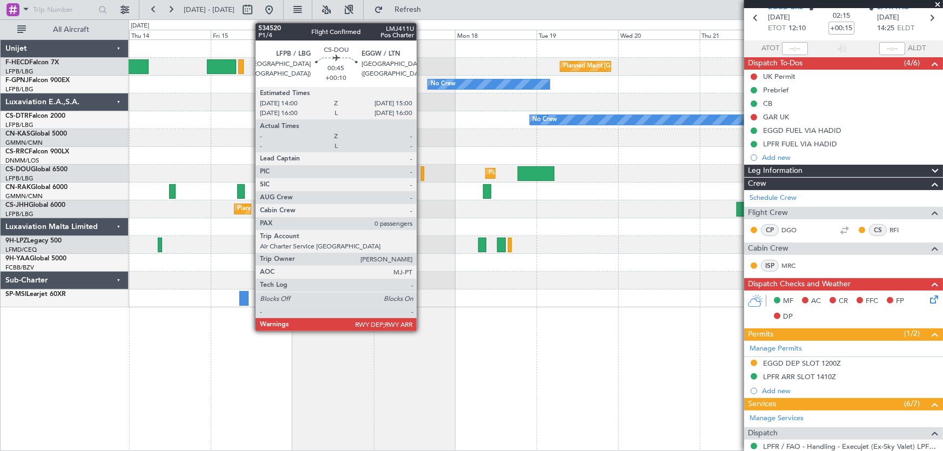
click at [422, 172] on div at bounding box center [423, 173] width 4 height 15
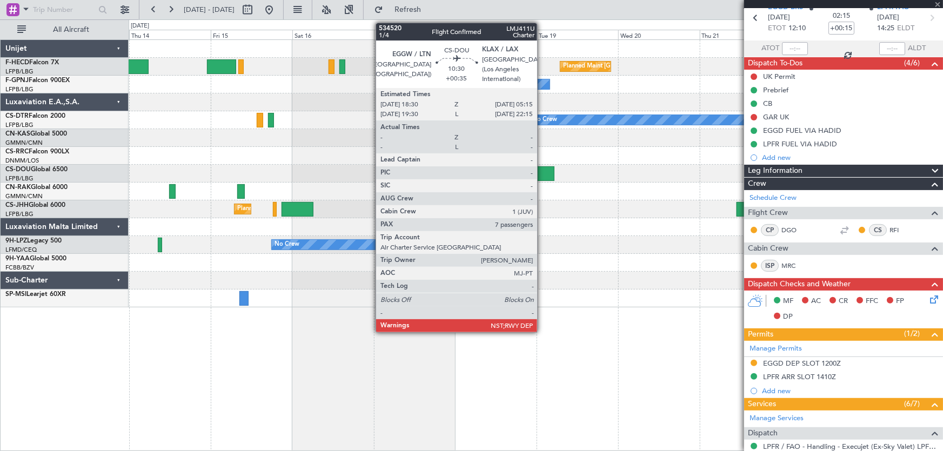
type input "+00:10"
type input "0"
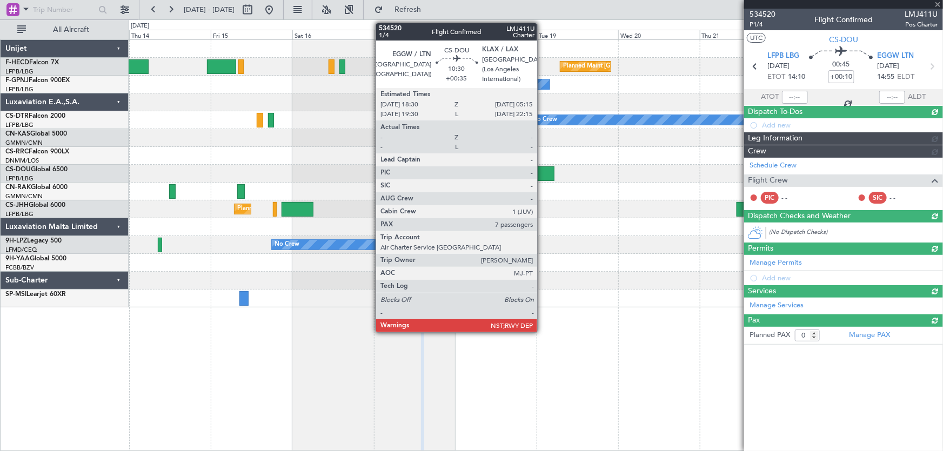
scroll to position [0, 0]
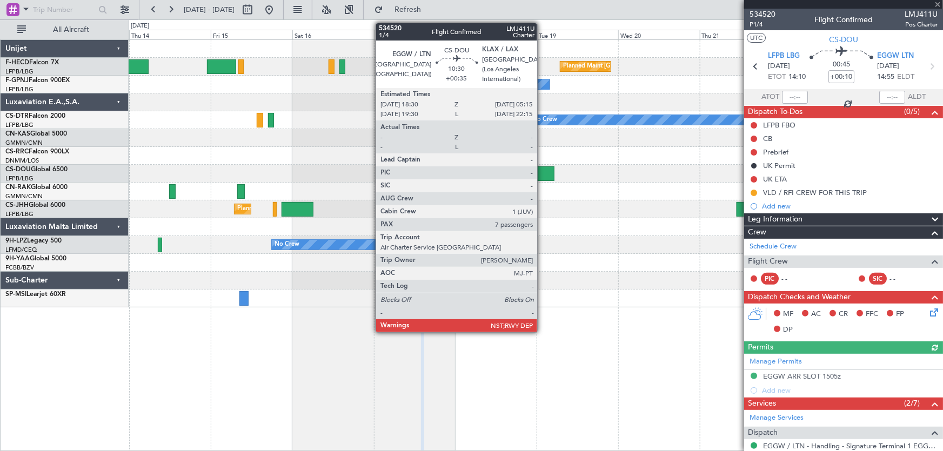
click at [542, 172] on div at bounding box center [536, 173] width 37 height 15
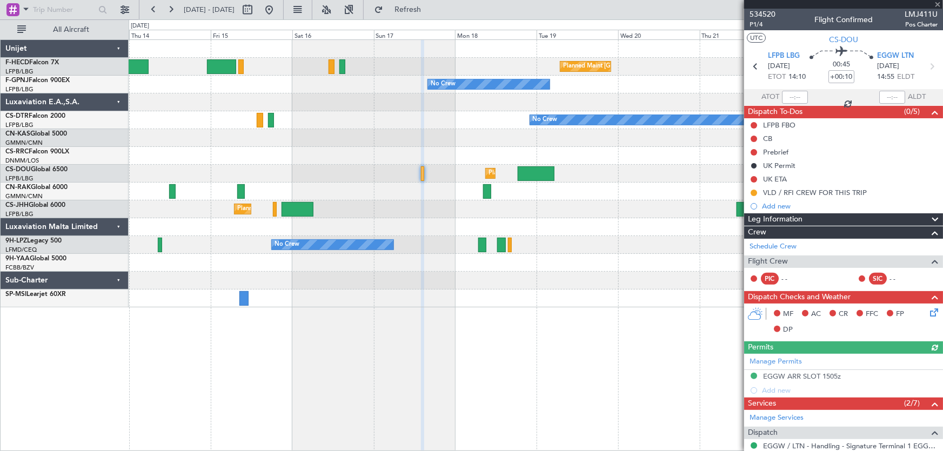
type input "+00:35"
type input "7"
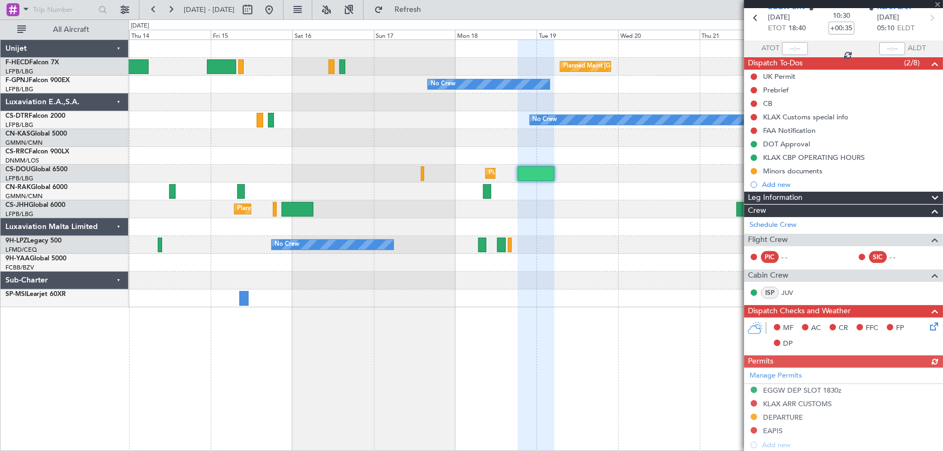
scroll to position [147, 0]
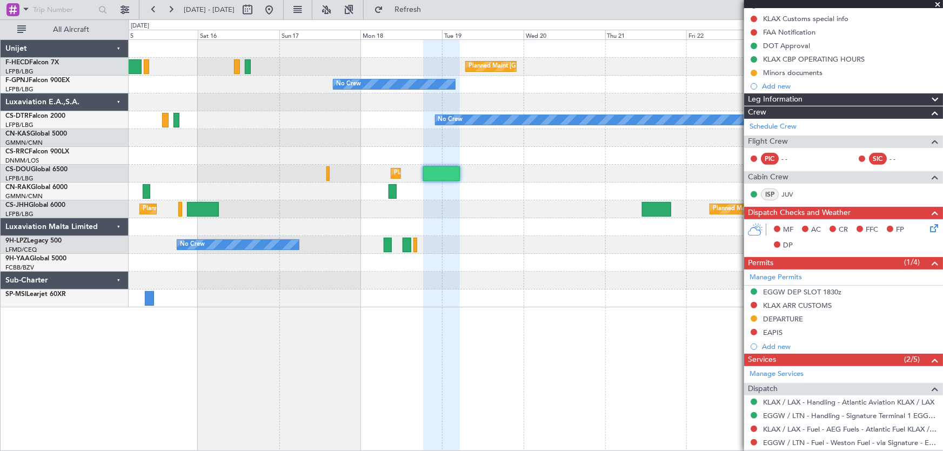
click at [471, 216] on div "Planned Maint [GEOGRAPHIC_DATA] ([GEOGRAPHIC_DATA]) Planned Maint [GEOGRAPHIC_D…" at bounding box center [536, 210] width 815 height 18
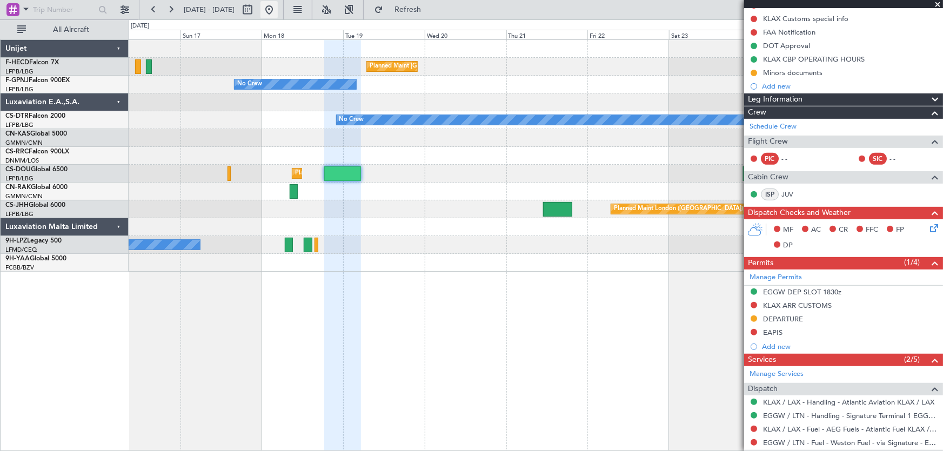
click at [278, 12] on button at bounding box center [269, 9] width 17 height 17
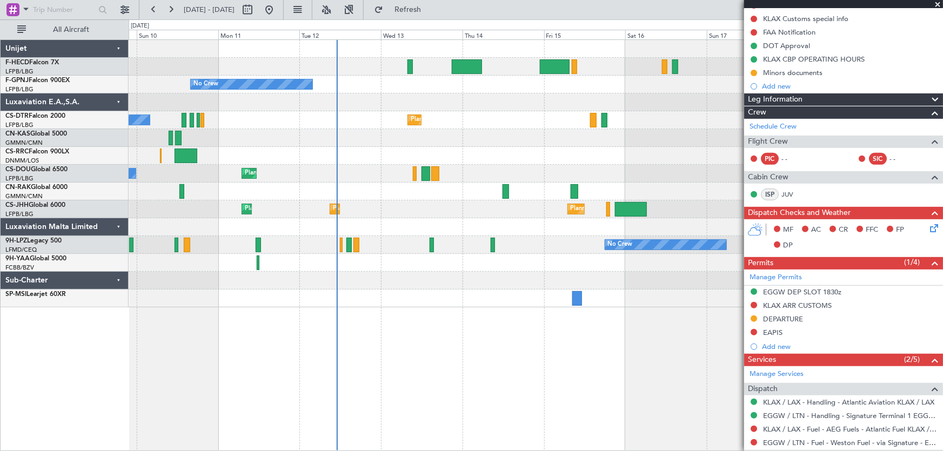
click at [347, 162] on div "Planned Maint Larnaca ([GEOGRAPHIC_DATA] Intl)" at bounding box center [536, 156] width 815 height 18
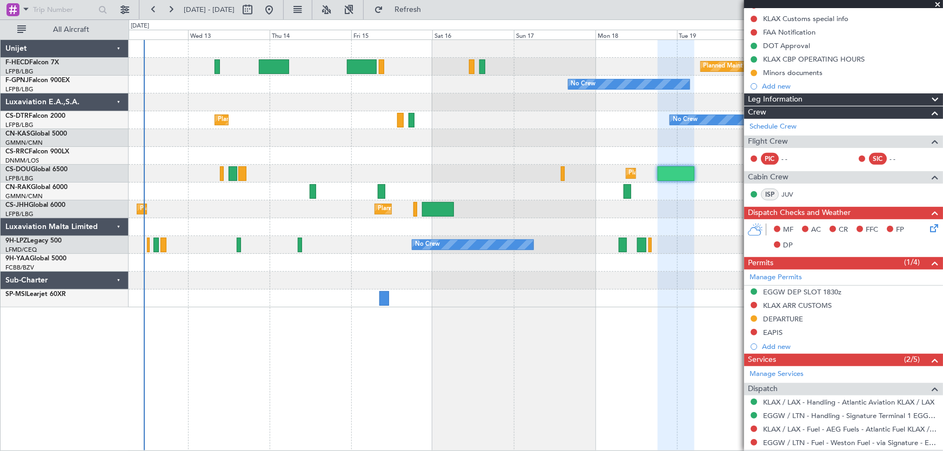
click at [278, 184] on div "Planned Maint [GEOGRAPHIC_DATA] ([GEOGRAPHIC_DATA]) No Crew No Crew No Crew Pla…" at bounding box center [536, 174] width 815 height 268
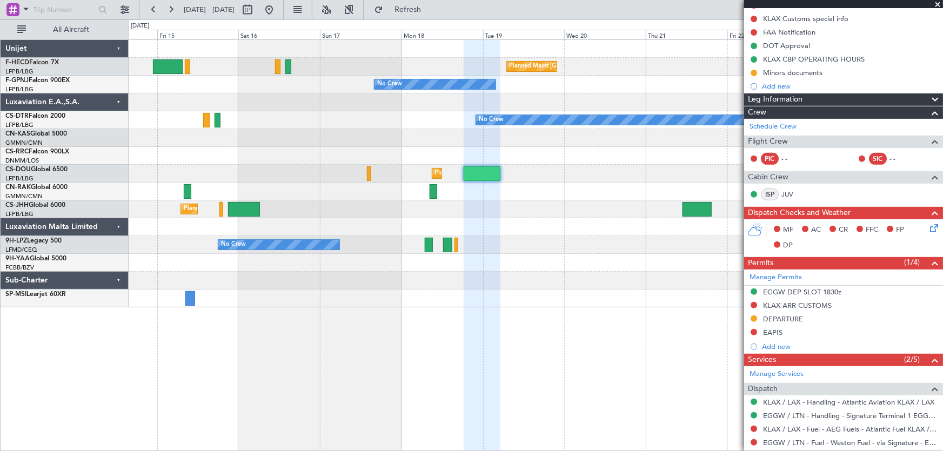
click at [409, 172] on div "Planned Maint [GEOGRAPHIC_DATA] ([GEOGRAPHIC_DATA]) Planned Maint [GEOGRAPHIC_D…" at bounding box center [536, 174] width 815 height 268
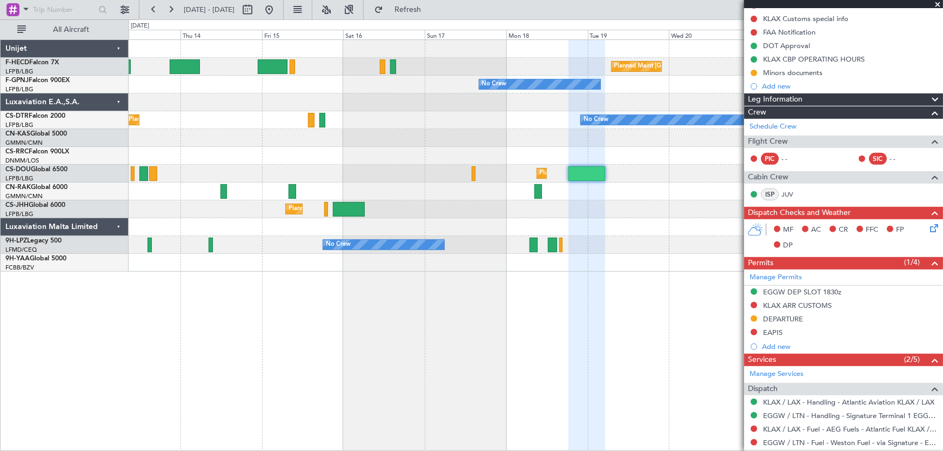
click at [478, 100] on div at bounding box center [536, 103] width 815 height 18
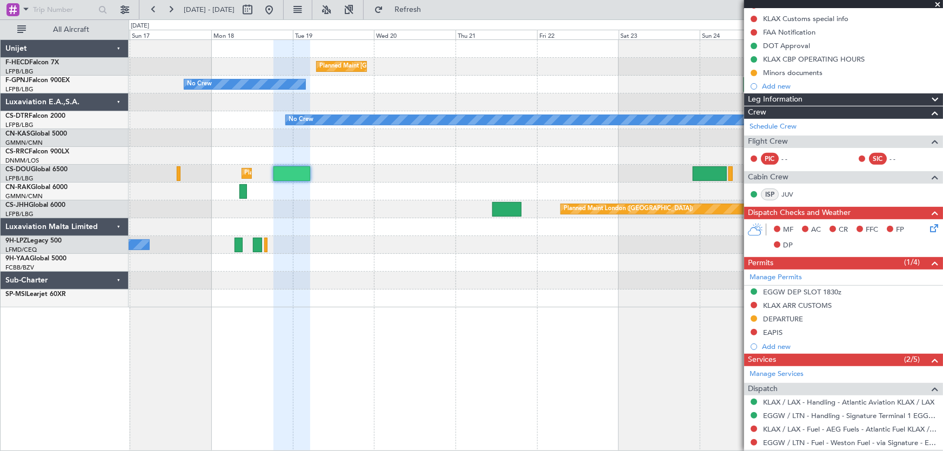
click at [338, 175] on div "Planned Maint [GEOGRAPHIC_DATA] ([GEOGRAPHIC_DATA]) Planned Maint [GEOGRAPHIC_D…" at bounding box center [536, 174] width 815 height 268
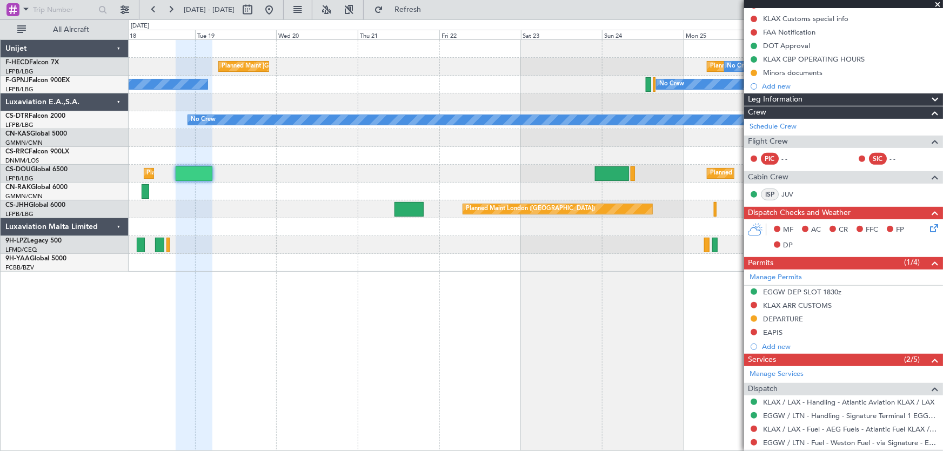
click at [512, 202] on div "Planned Maint [GEOGRAPHIC_DATA] ([GEOGRAPHIC_DATA]) No Crew Planned Maint [GEOG…" at bounding box center [536, 156] width 815 height 232
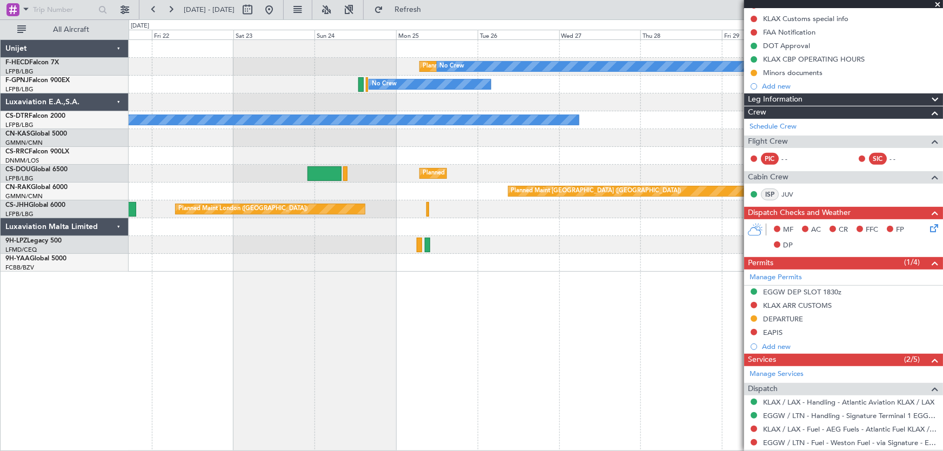
click at [199, 69] on div "Planned Maint [GEOGRAPHIC_DATA] ([GEOGRAPHIC_DATA]) No Crew Planned Maint [GEOG…" at bounding box center [536, 156] width 815 height 232
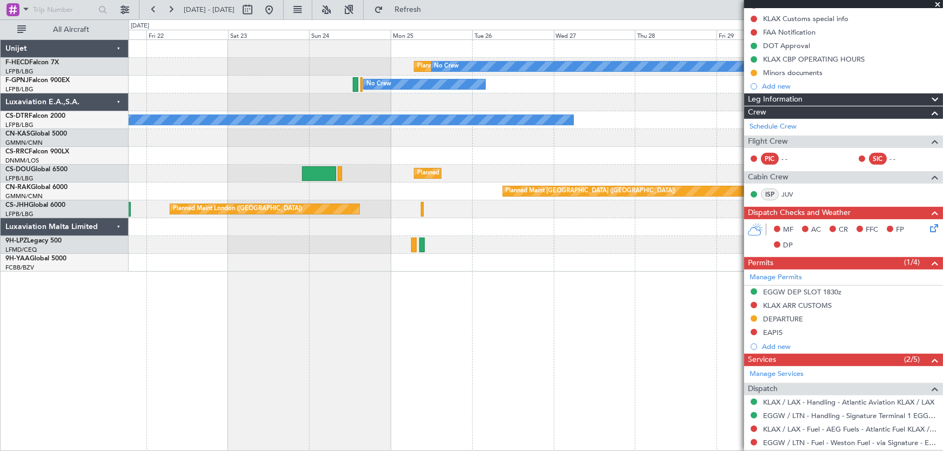
click at [131, 72] on div "Planned Maint [GEOGRAPHIC_DATA] ([GEOGRAPHIC_DATA]) No Crew Planned Maint [GEOG…" at bounding box center [536, 156] width 815 height 232
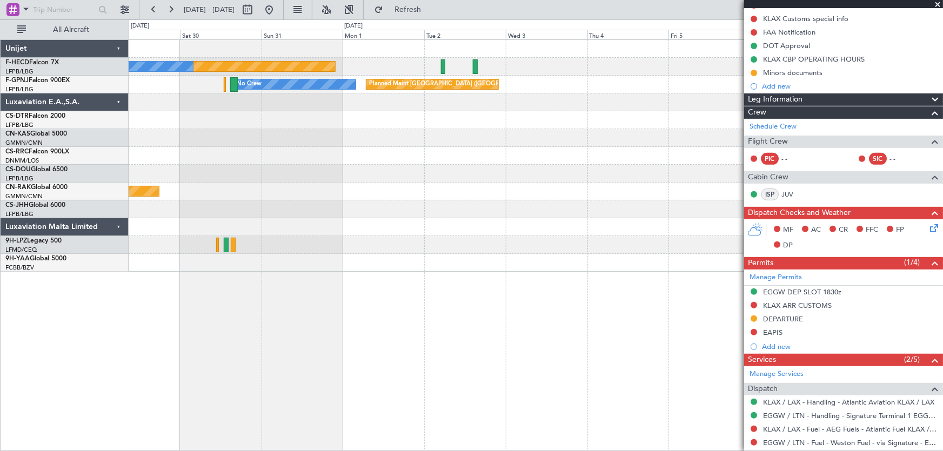
click at [202, 91] on div "No Crew Planned Maint [GEOGRAPHIC_DATA] ([GEOGRAPHIC_DATA])" at bounding box center [536, 85] width 815 height 18
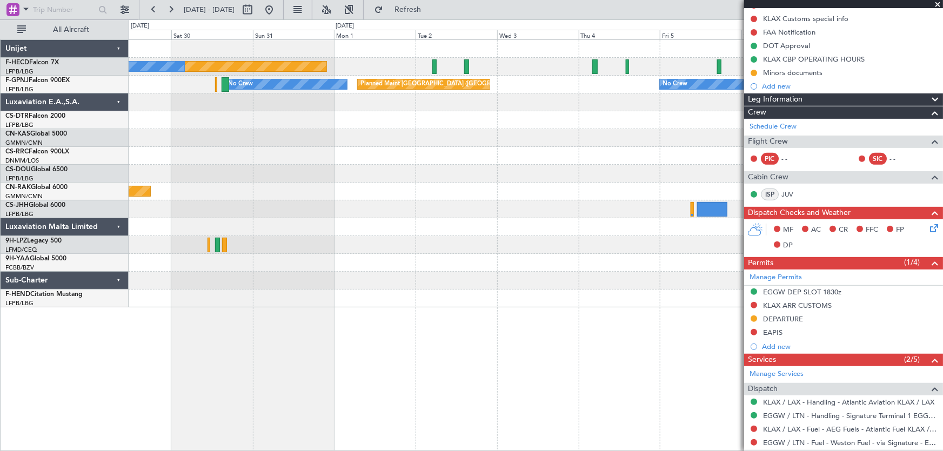
click at [602, 89] on div "Planned Maint [GEOGRAPHIC_DATA] ([GEOGRAPHIC_DATA]) No Crew No Crew No Crew" at bounding box center [536, 85] width 815 height 18
click at [562, 111] on div "Planned Maint [GEOGRAPHIC_DATA] ([GEOGRAPHIC_DATA]) No Crew Planned Maint [GEOG…" at bounding box center [536, 174] width 815 height 268
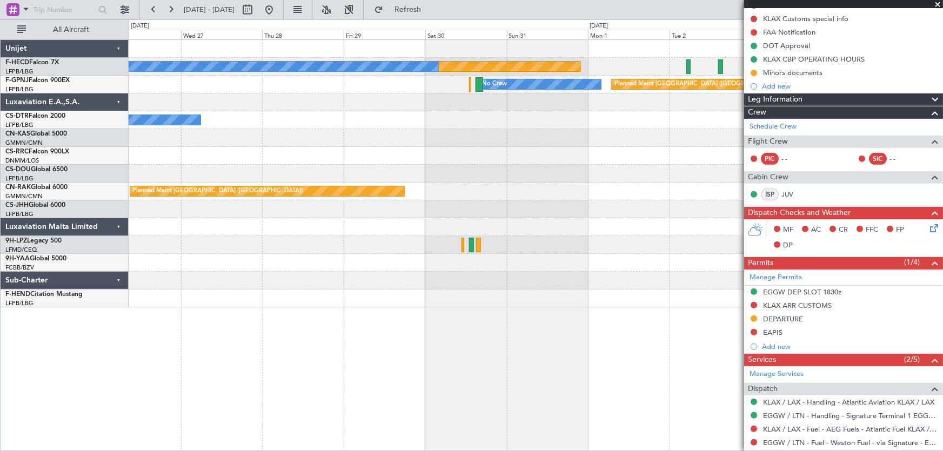
click at [472, 131] on div "Planned Maint [GEOGRAPHIC_DATA] ([GEOGRAPHIC_DATA]) No Crew Planned Maint [GEOG…" at bounding box center [536, 174] width 815 height 268
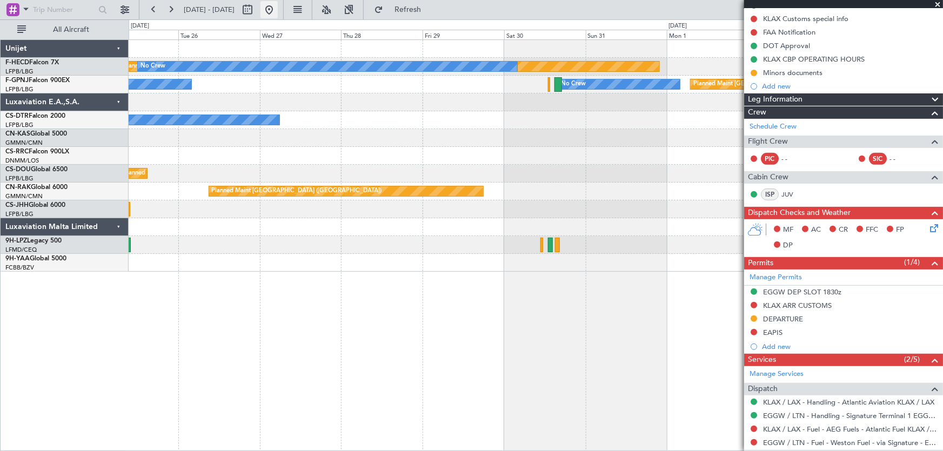
click at [278, 9] on button at bounding box center [269, 9] width 17 height 17
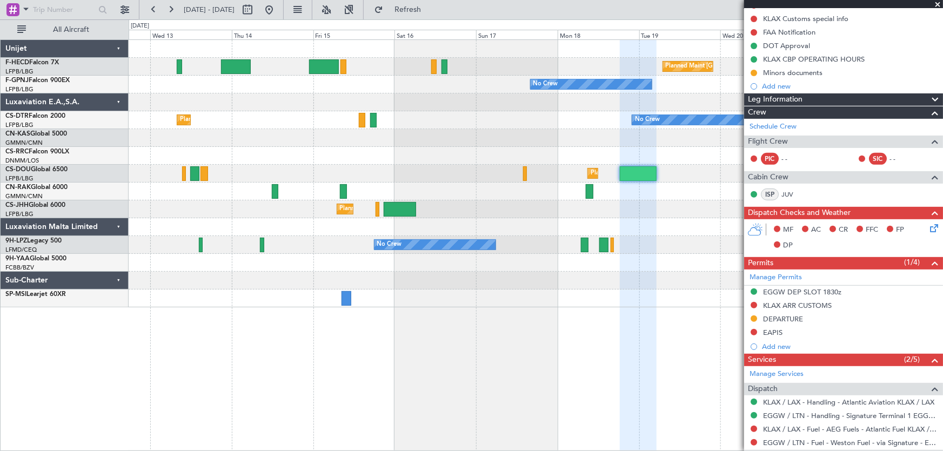
click at [226, 159] on div "Planned Maint [GEOGRAPHIC_DATA] ([GEOGRAPHIC_DATA]) No Crew No Crew No Crew Pla…" at bounding box center [536, 174] width 815 height 268
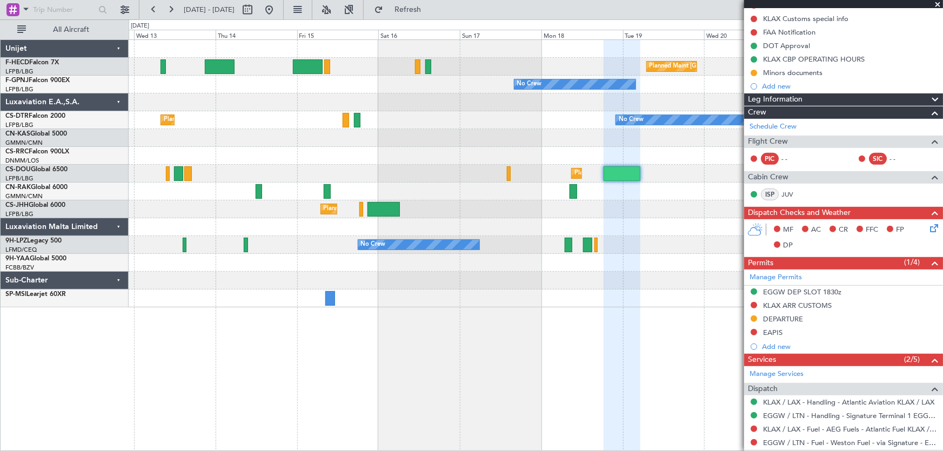
click at [317, 189] on div "Planned Maint [GEOGRAPHIC_DATA] ([GEOGRAPHIC_DATA]) Planned Maint [GEOGRAPHIC_D…" at bounding box center [536, 174] width 815 height 268
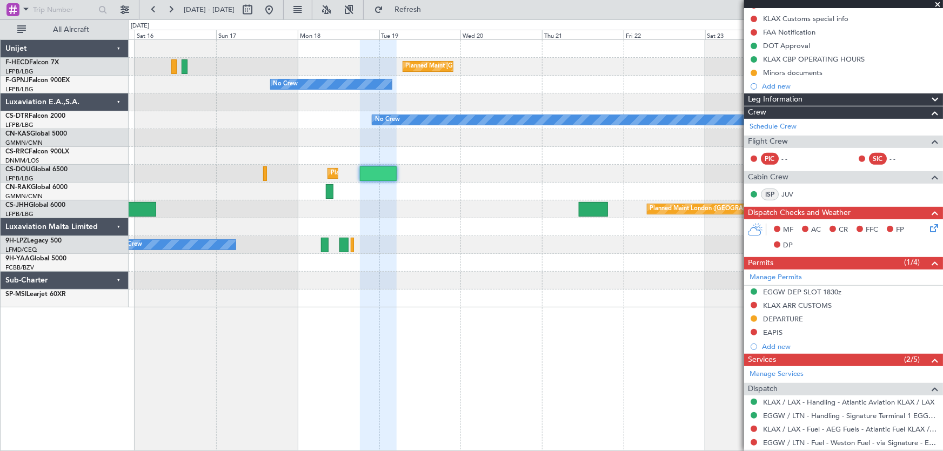
click at [377, 178] on div "Planned Maint [GEOGRAPHIC_DATA] ([GEOGRAPHIC_DATA]) Planned Maint [GEOGRAPHIC_D…" at bounding box center [536, 174] width 815 height 268
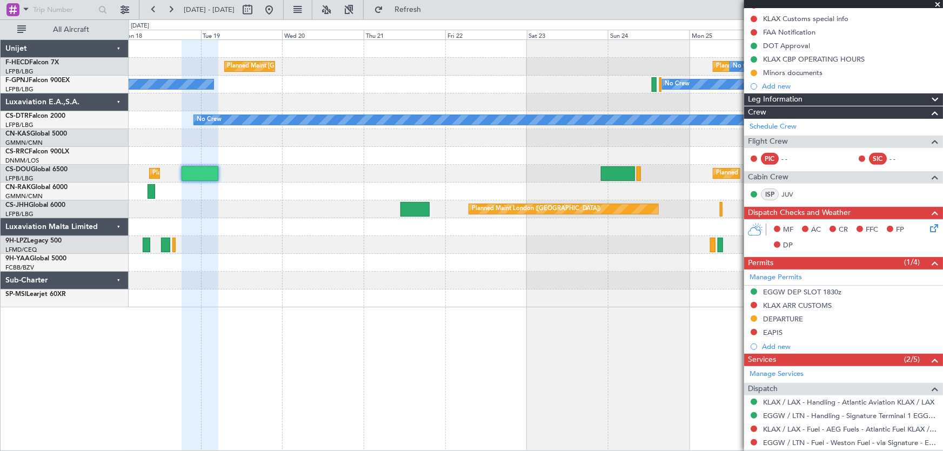
click at [451, 198] on div "Planned Maint [GEOGRAPHIC_DATA] ([GEOGRAPHIC_DATA])" at bounding box center [536, 192] width 815 height 18
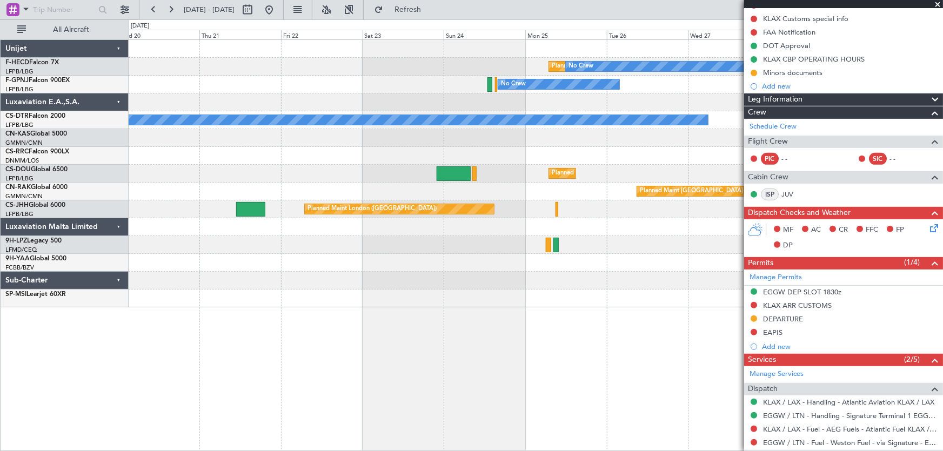
click at [541, 186] on div "Planned Maint [GEOGRAPHIC_DATA] ([GEOGRAPHIC_DATA]) No Crew Planned Maint [GEOG…" at bounding box center [536, 174] width 815 height 268
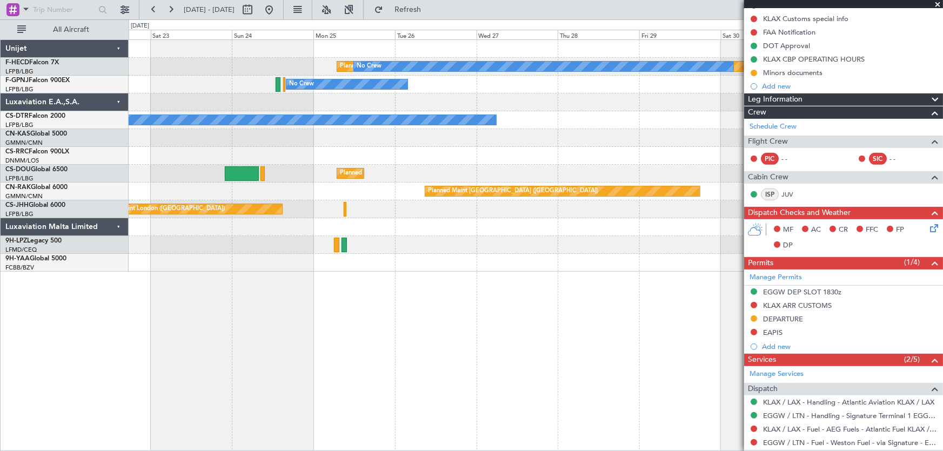
click at [452, 133] on div "Planned Maint [GEOGRAPHIC_DATA] ([GEOGRAPHIC_DATA]) No Crew No Crew No Crew Pla…" at bounding box center [536, 156] width 815 height 232
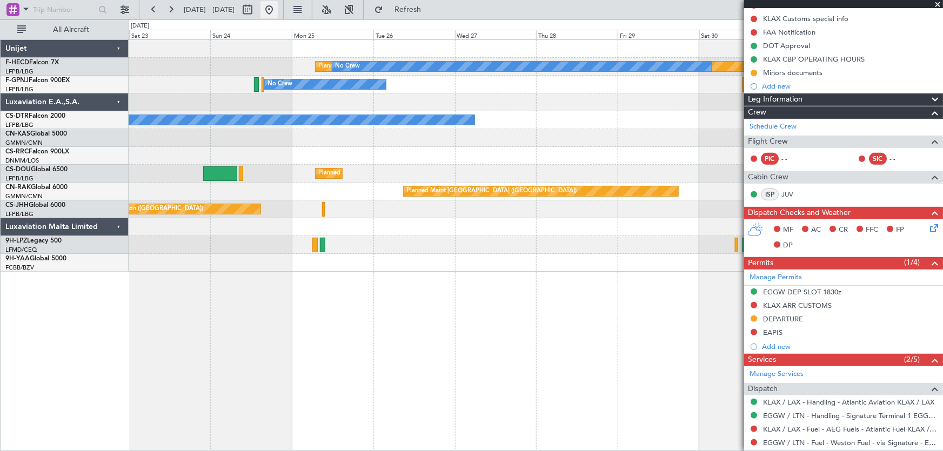
click at [278, 5] on button at bounding box center [269, 9] width 17 height 17
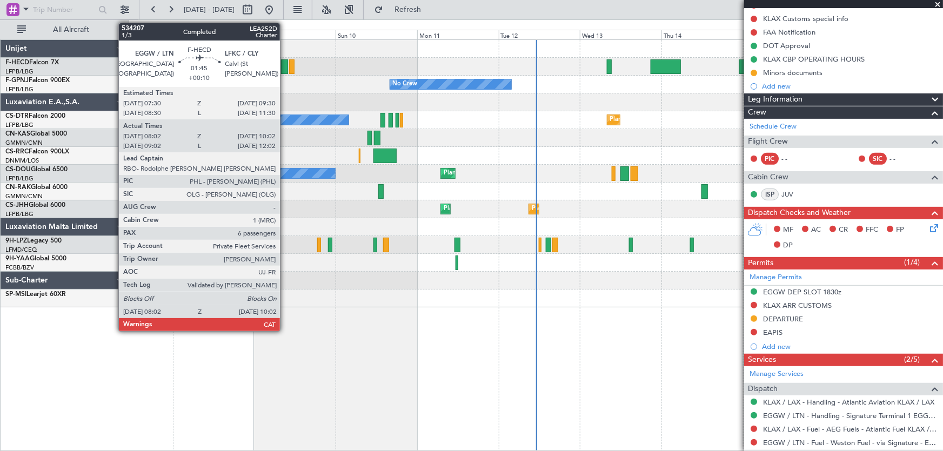
click at [285, 65] on div at bounding box center [284, 66] width 7 height 15
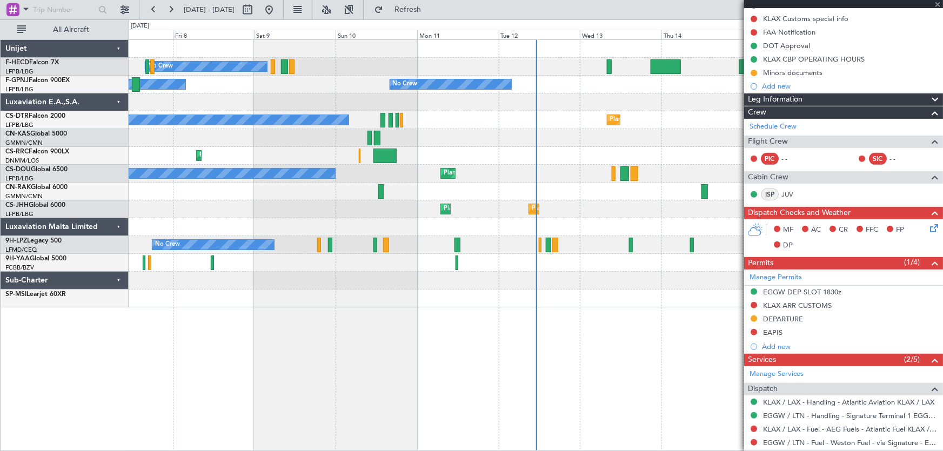
type input "+00:10"
type input "08:12"
type input "09:57"
type input "6"
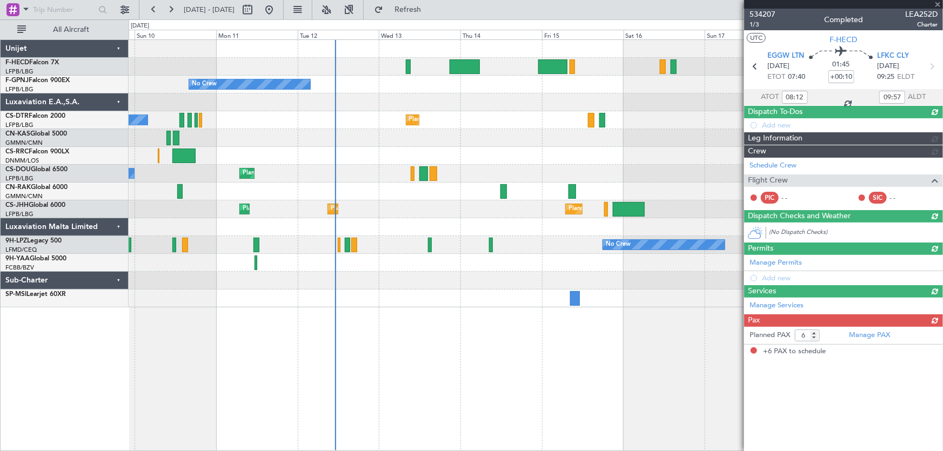
click at [144, 125] on div "Planned Maint [GEOGRAPHIC_DATA] ([GEOGRAPHIC_DATA]) No Crew No Crew No Crew Pla…" at bounding box center [536, 174] width 815 height 268
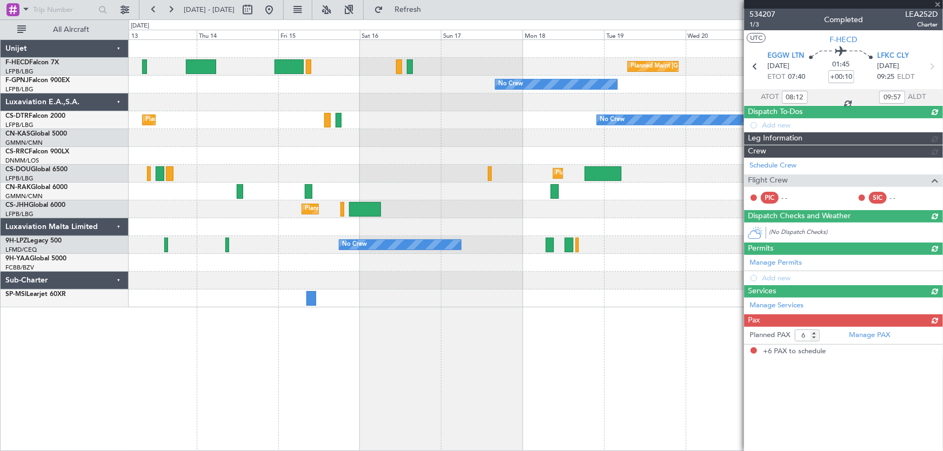
scroll to position [0, 0]
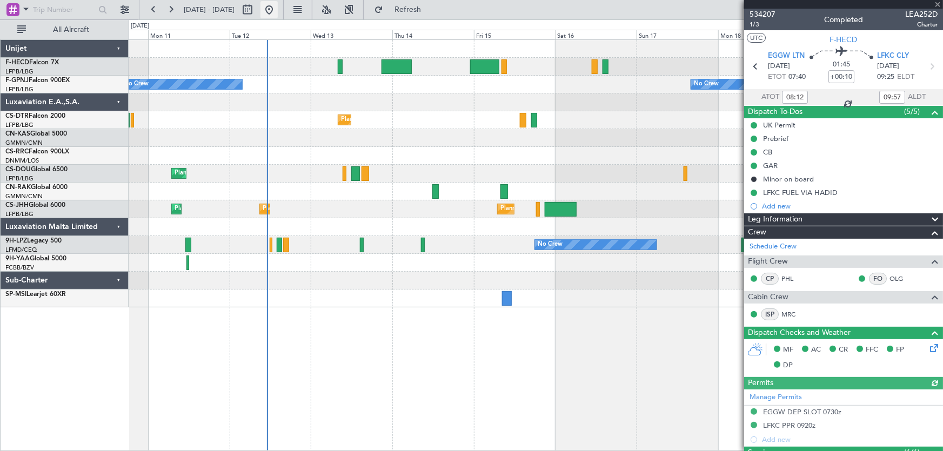
click at [278, 9] on button at bounding box center [269, 9] width 17 height 17
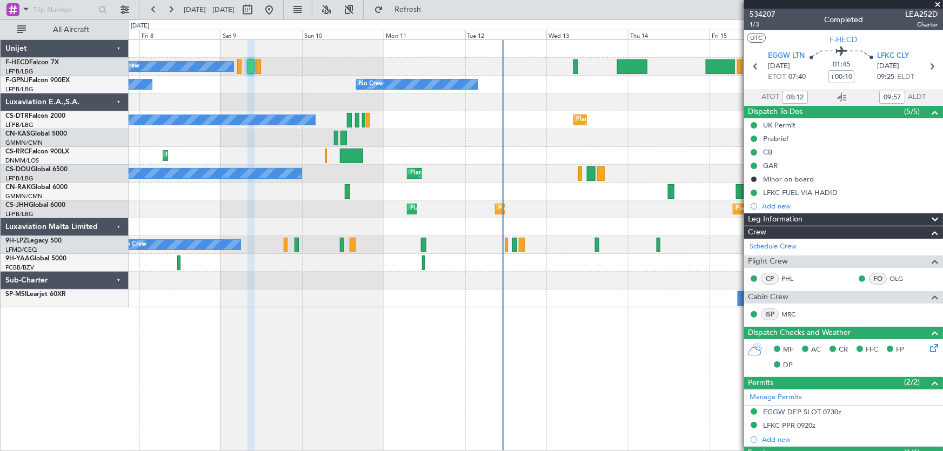
click at [486, 126] on div "Planned Maint Sofia No Crew Planned Maint Sofia No Crew" at bounding box center [536, 120] width 815 height 18
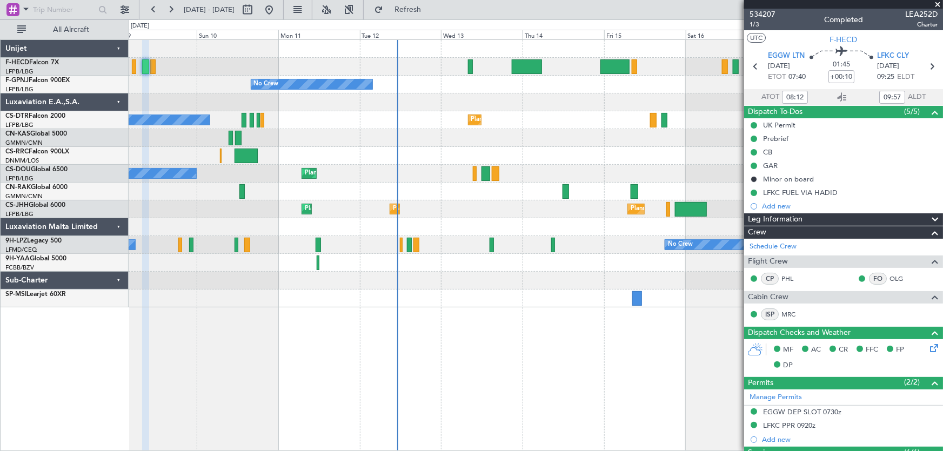
click at [526, 121] on div "Planned Maint Sofia No Crew No Crew Planned Maint Sofia" at bounding box center [536, 120] width 815 height 18
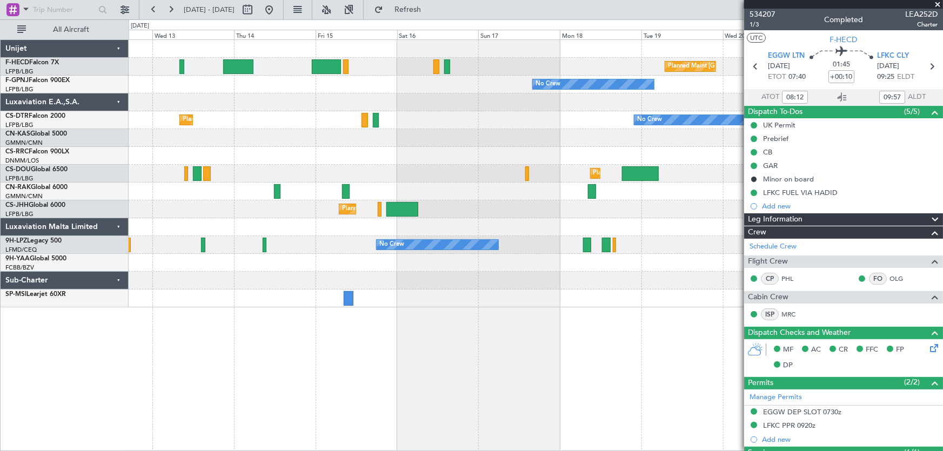
click at [189, 188] on div "Planned Maint [GEOGRAPHIC_DATA] ([GEOGRAPHIC_DATA]) No Crew No Crew No Crew No …" at bounding box center [536, 174] width 815 height 268
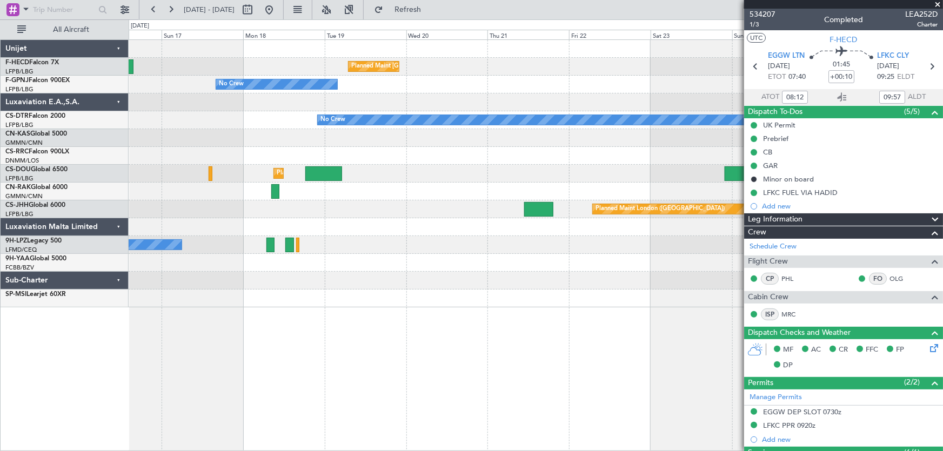
click at [275, 193] on div "Planned Maint [GEOGRAPHIC_DATA] ([GEOGRAPHIC_DATA]) Planned Maint [GEOGRAPHIC_D…" at bounding box center [536, 174] width 815 height 268
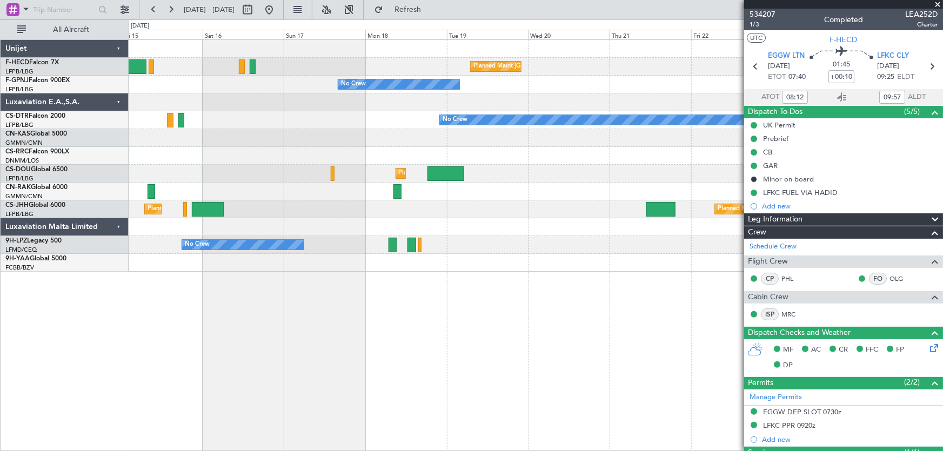
click at [499, 177] on div "Planned Maint [GEOGRAPHIC_DATA] ([GEOGRAPHIC_DATA]) Planned Maint [GEOGRAPHIC_D…" at bounding box center [536, 156] width 815 height 232
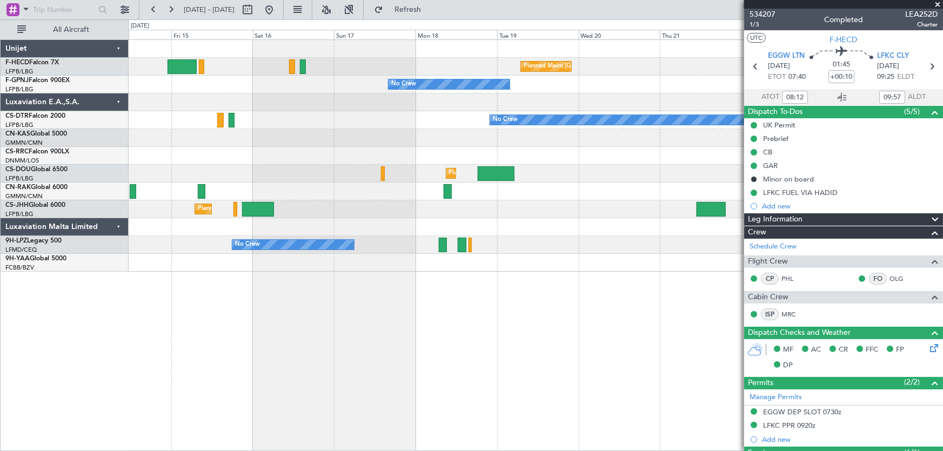
click at [398, 188] on div "Planned Maint [GEOGRAPHIC_DATA] ([GEOGRAPHIC_DATA])" at bounding box center [536, 192] width 815 height 18
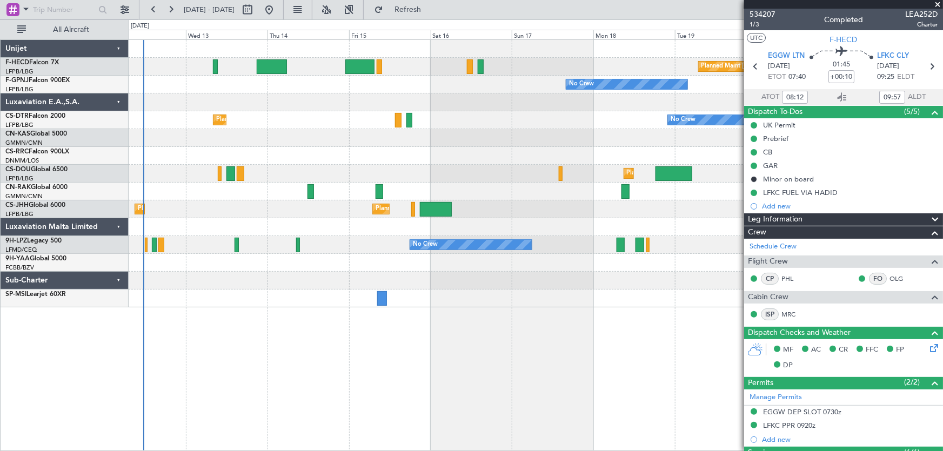
click at [366, 95] on div at bounding box center [536, 103] width 815 height 18
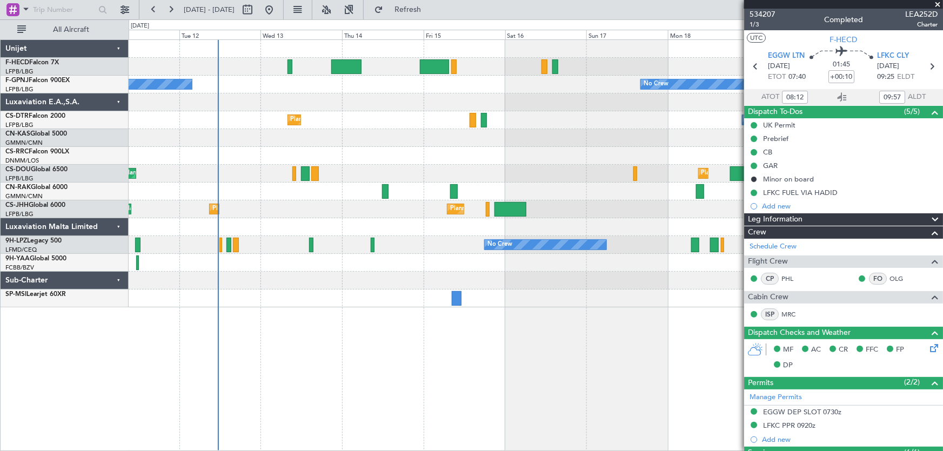
click at [352, 109] on div at bounding box center [536, 103] width 815 height 18
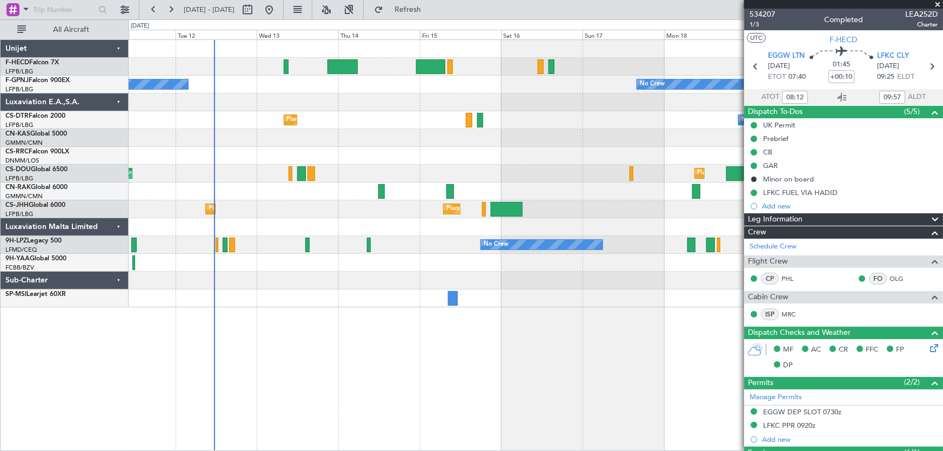
click at [421, 106] on div "Planned Maint [GEOGRAPHIC_DATA] ([GEOGRAPHIC_DATA]) No Crew No Crew No Crew No …" at bounding box center [536, 174] width 815 height 268
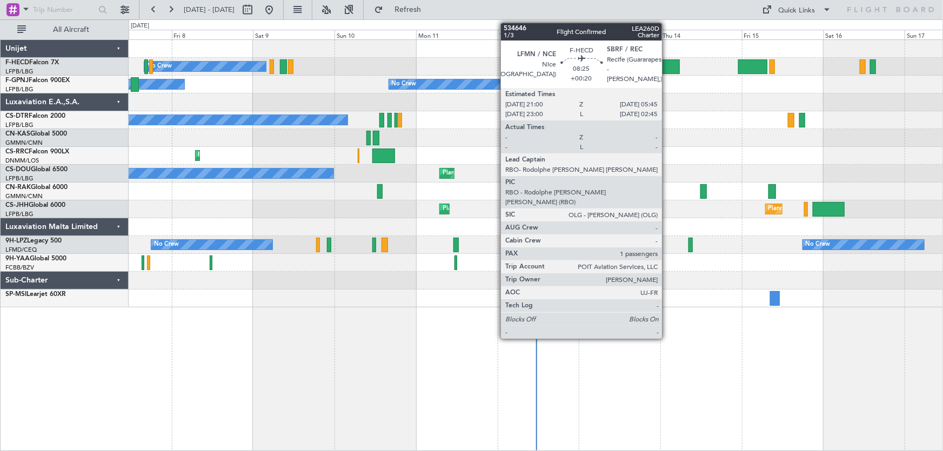
click at [667, 61] on div at bounding box center [665, 66] width 30 height 15
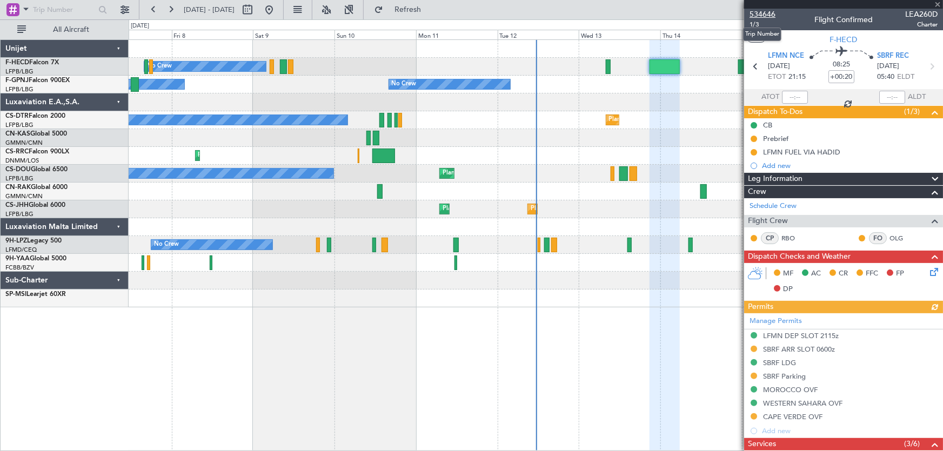
click at [773, 9] on span "534646" at bounding box center [763, 14] width 26 height 11
